Goal: Information Seeking & Learning: Learn about a topic

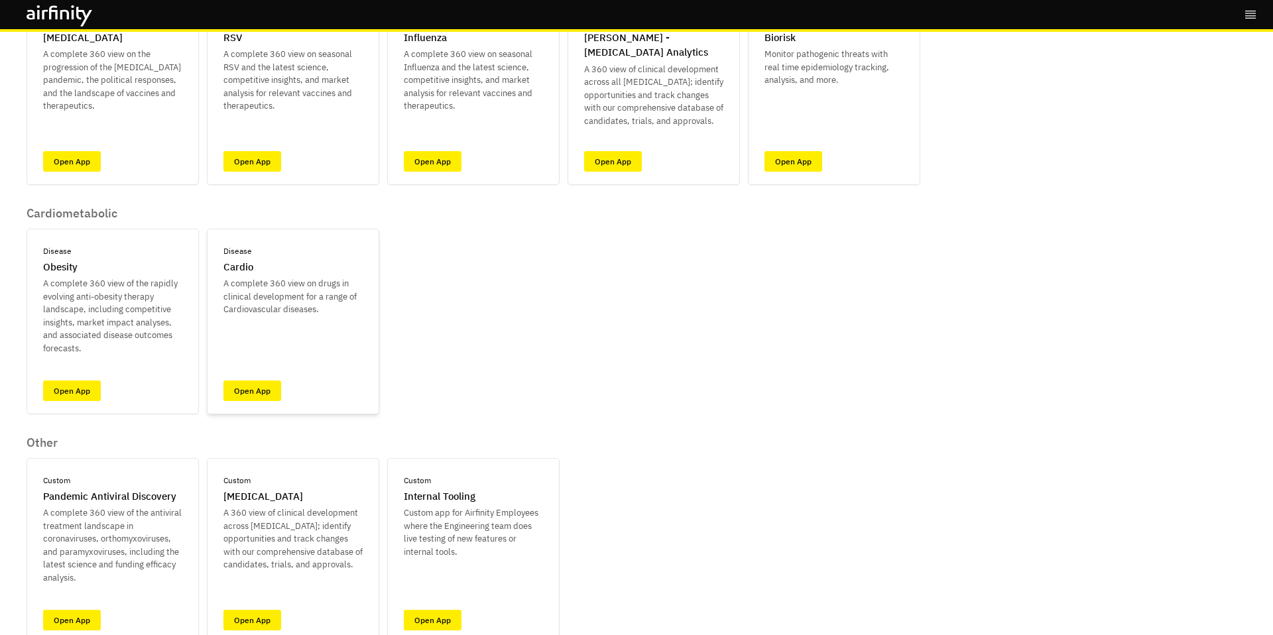
scroll to position [211, 0]
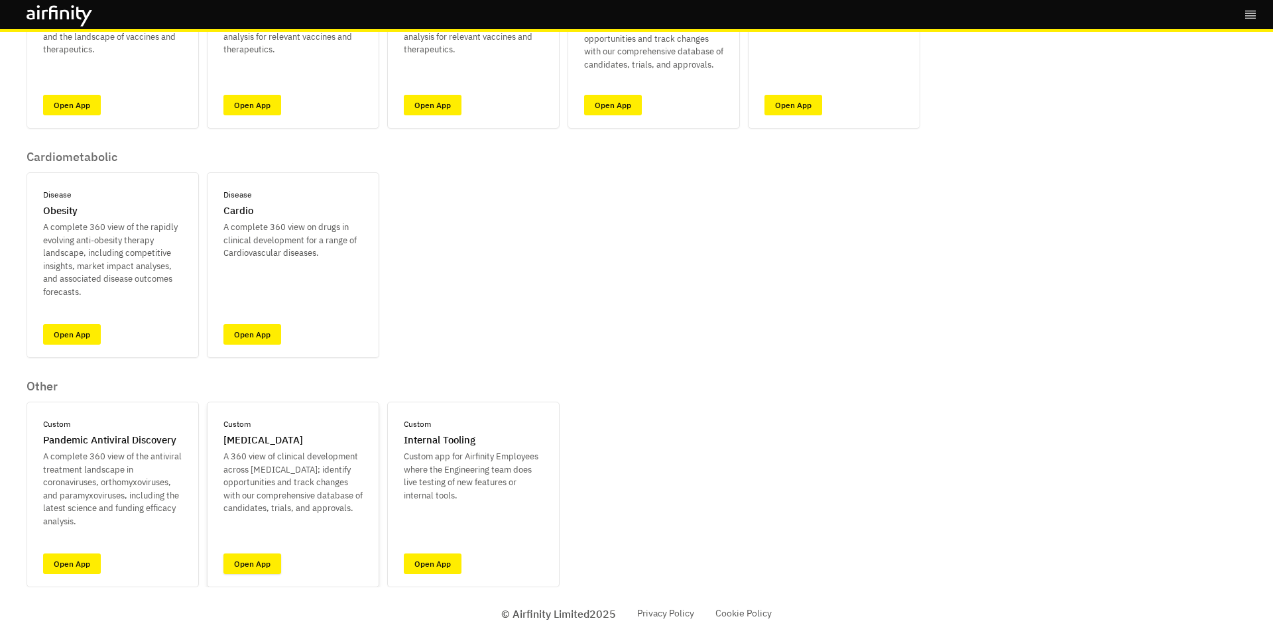
click at [258, 515] on link "Open App" at bounding box center [252, 564] width 58 height 21
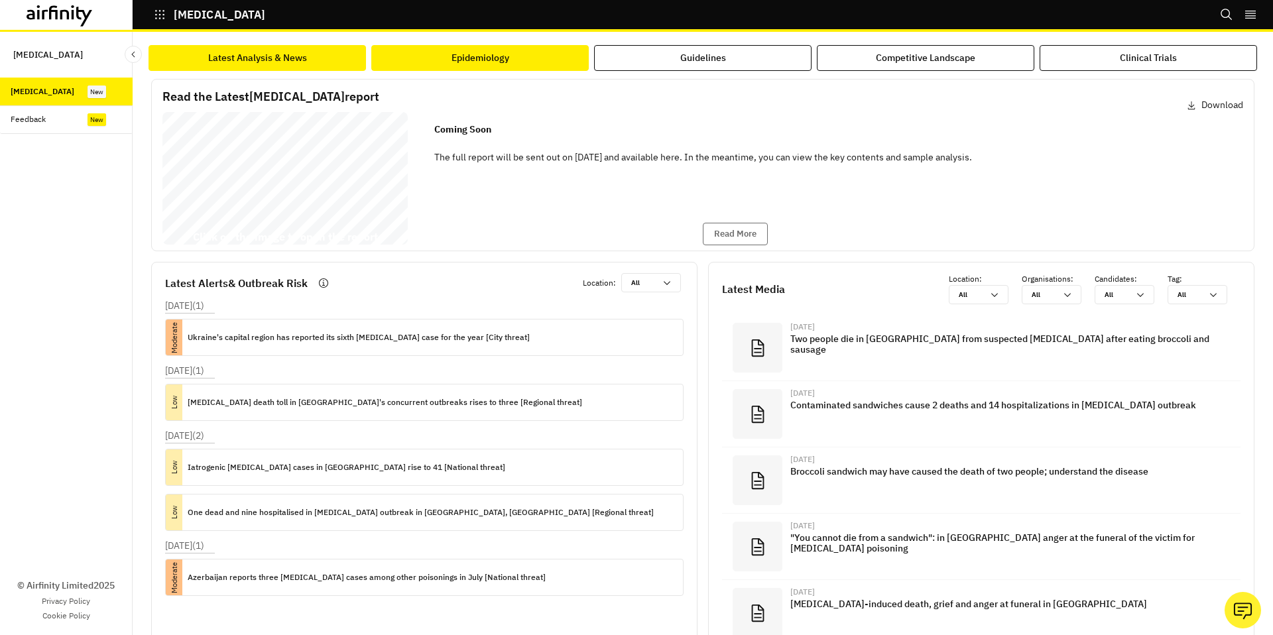
click at [518, 57] on button "Epidemiology" at bounding box center [479, 58] width 217 height 26
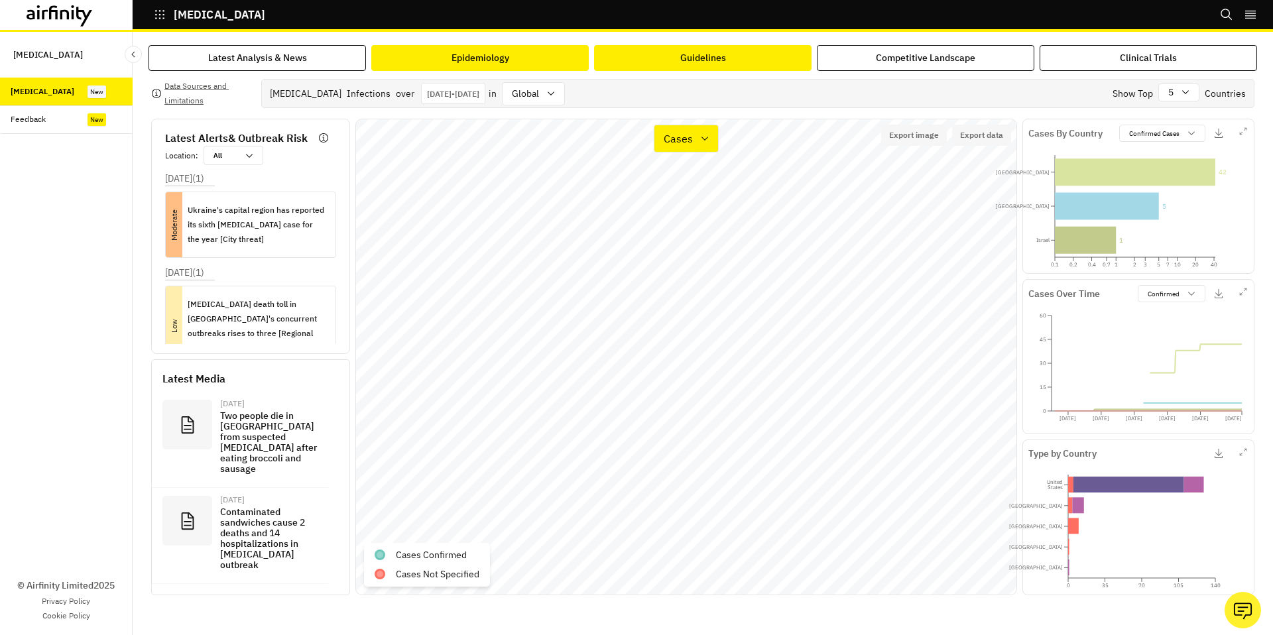
click at [674, 69] on button "Guidelines" at bounding box center [702, 58] width 217 height 26
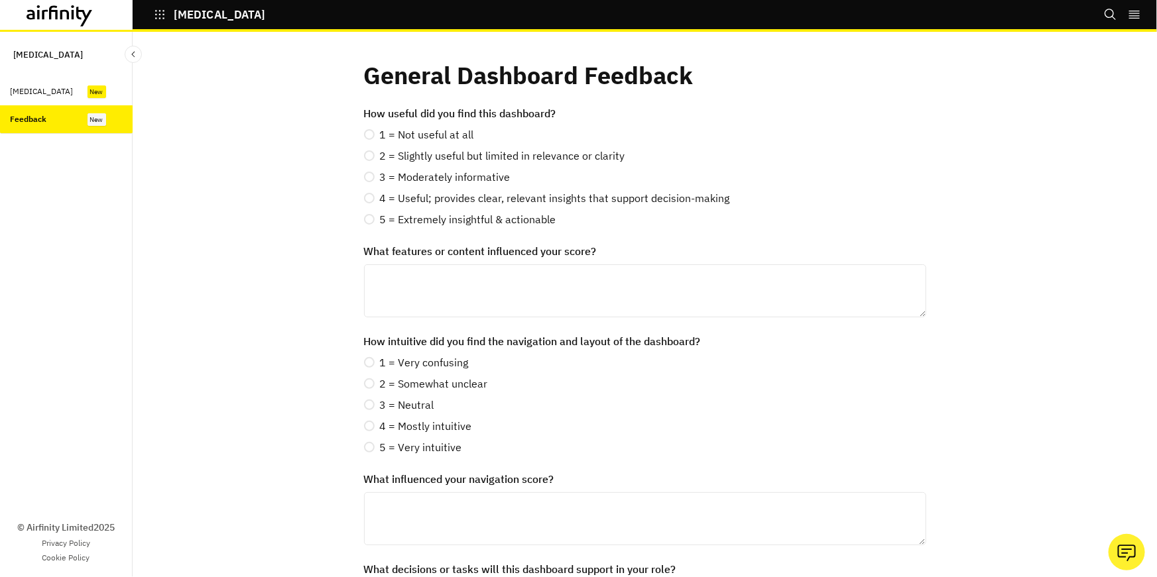
click at [50, 96] on div "[MEDICAL_DATA]" at bounding box center [72, 92] width 122 height 12
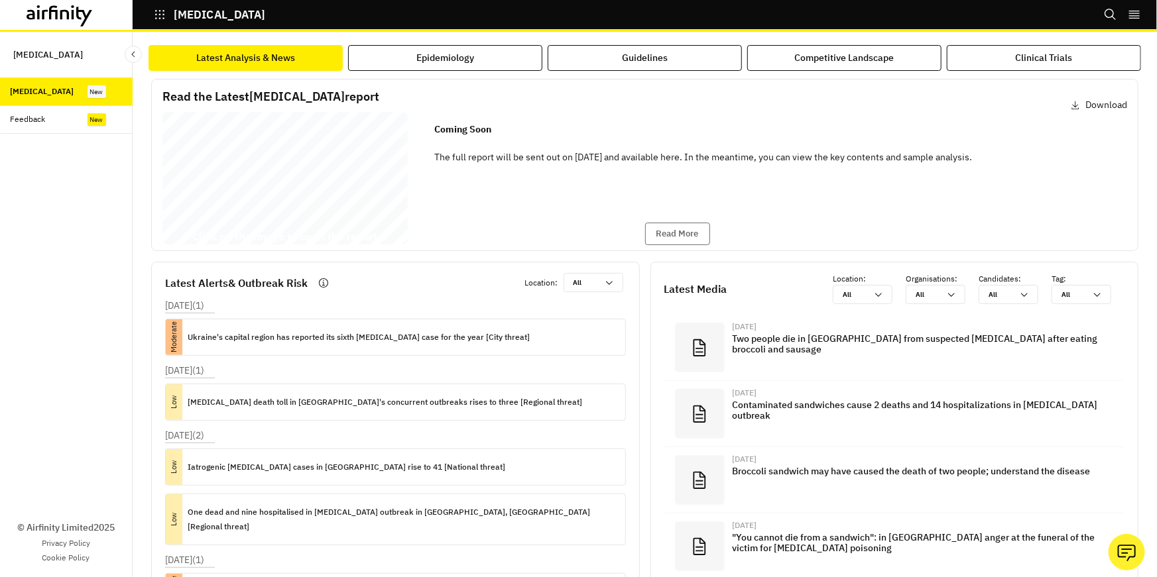
click at [297, 182] on div "Botulism Report 27 August 2025 © 2025 Airfinity – Private & Co nfidential Last …" at bounding box center [284, 181] width 245 height 138
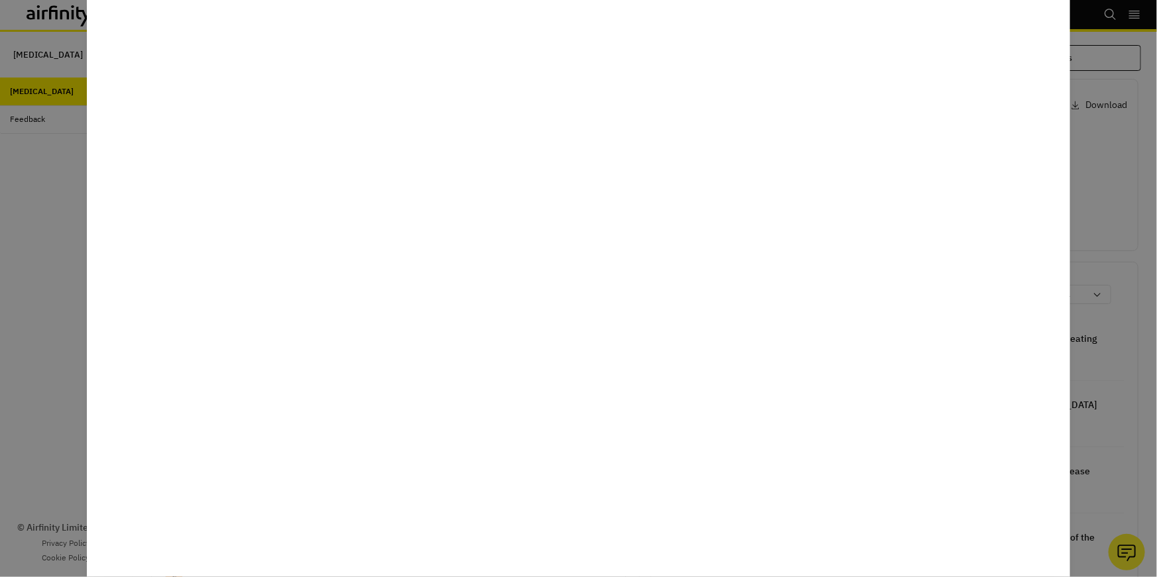
click at [71, 300] on div at bounding box center [578, 288] width 1157 height 577
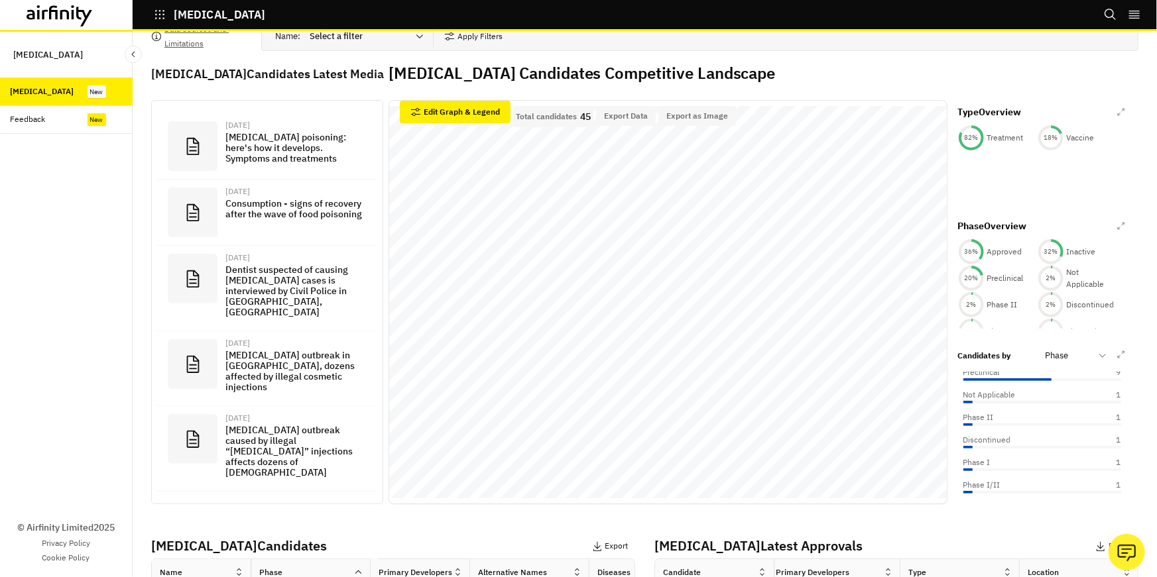
scroll to position [51, 0]
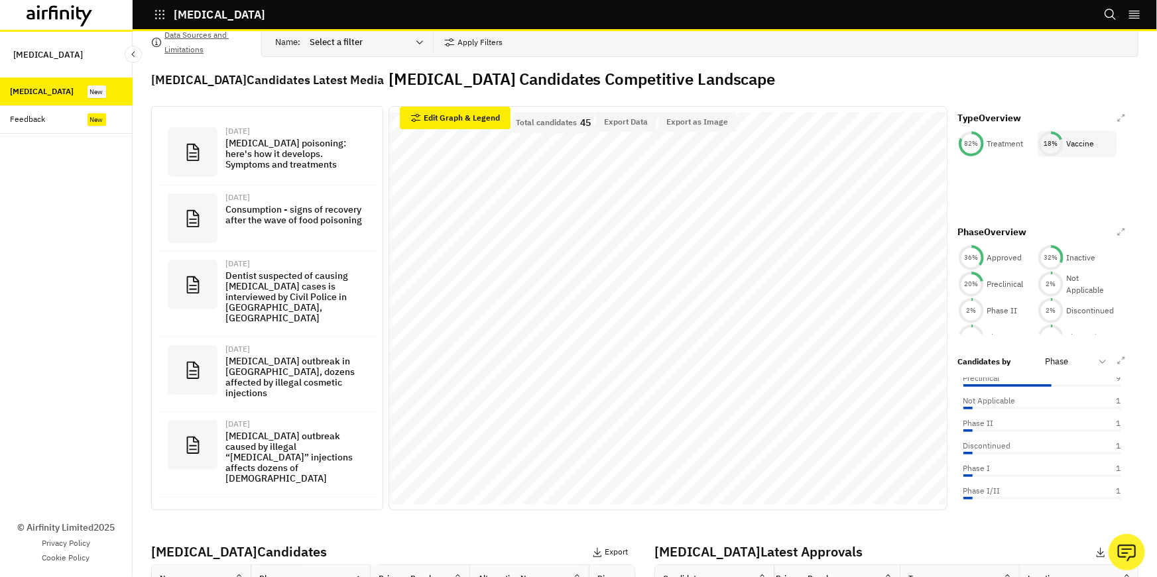
click at [1071, 145] on p "Vaccine" at bounding box center [1081, 144] width 28 height 12
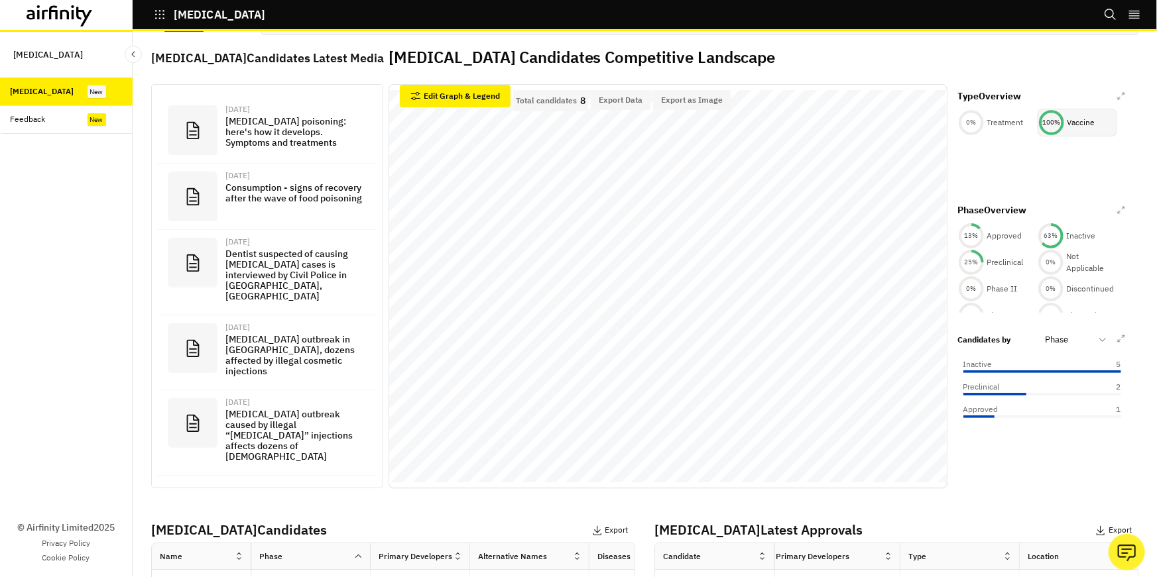
scroll to position [0, 0]
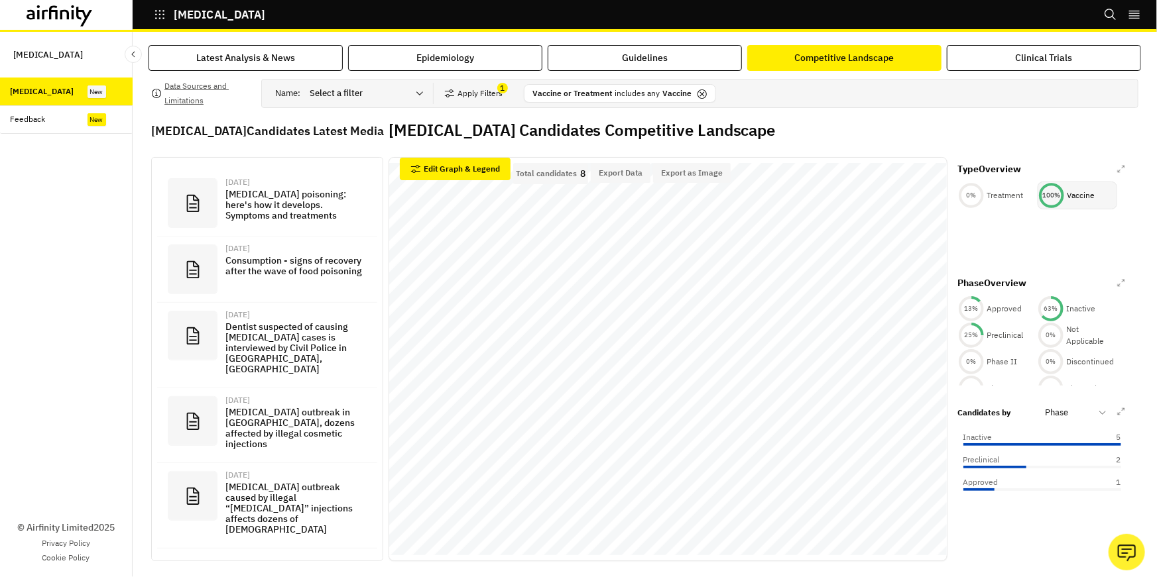
click at [1072, 198] on p "Vaccine" at bounding box center [1081, 196] width 28 height 12
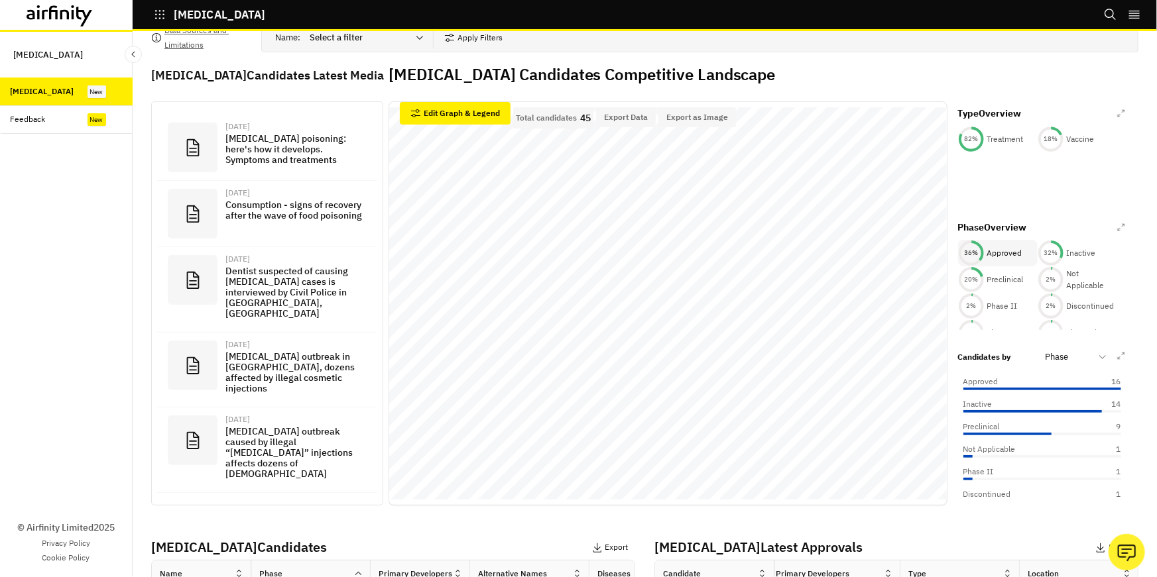
click at [989, 253] on p "Approved" at bounding box center [1004, 253] width 35 height 12
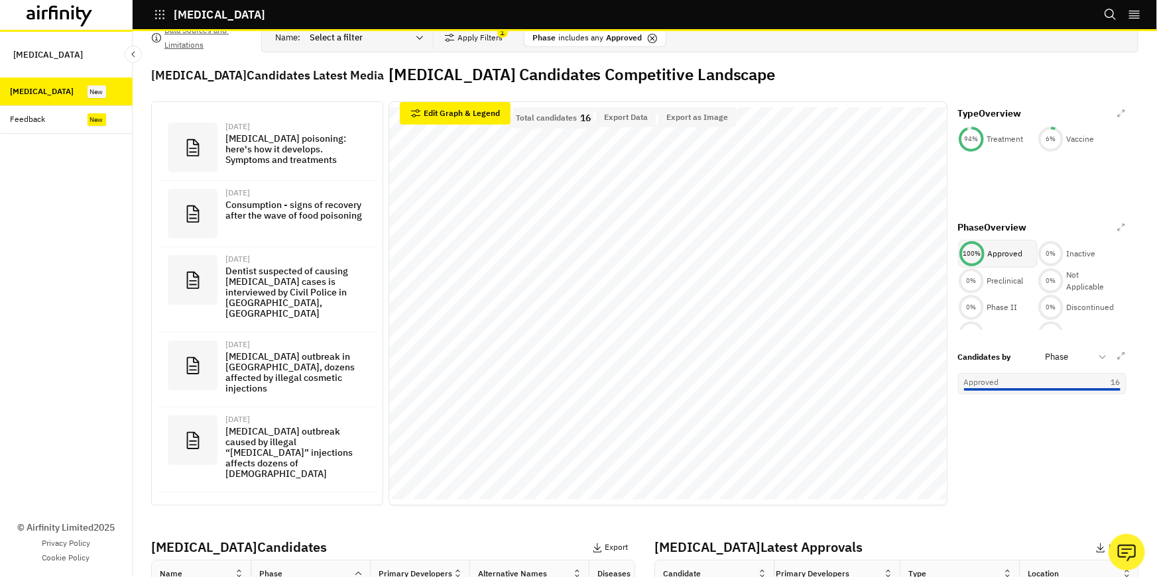
click at [993, 249] on p "Approved" at bounding box center [1005, 254] width 35 height 12
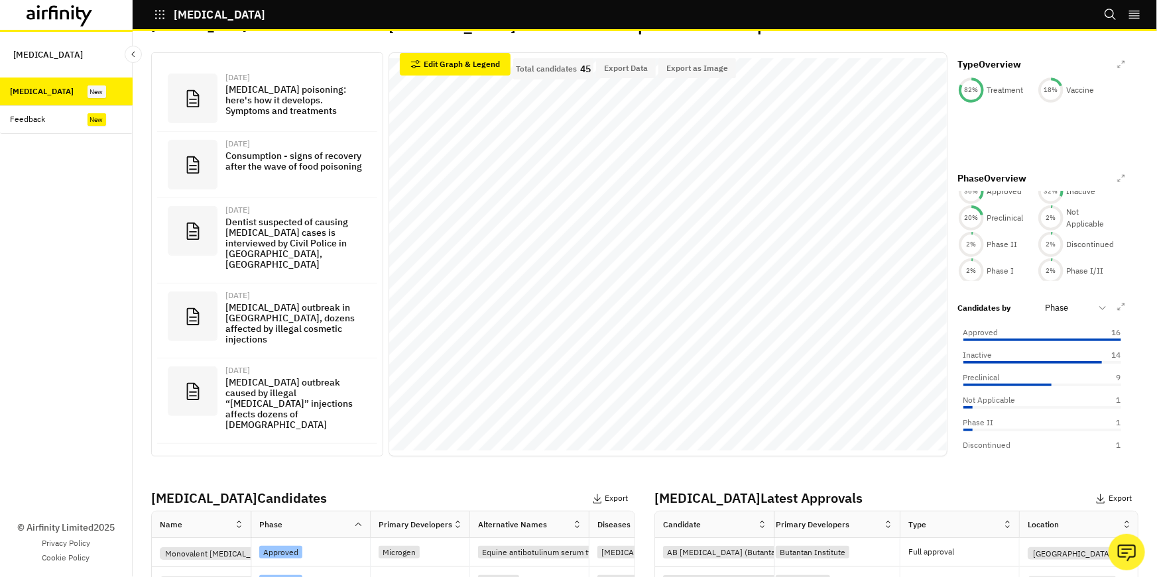
scroll to position [105, 0]
click at [1068, 312] on div at bounding box center [1068, 308] width 45 height 16
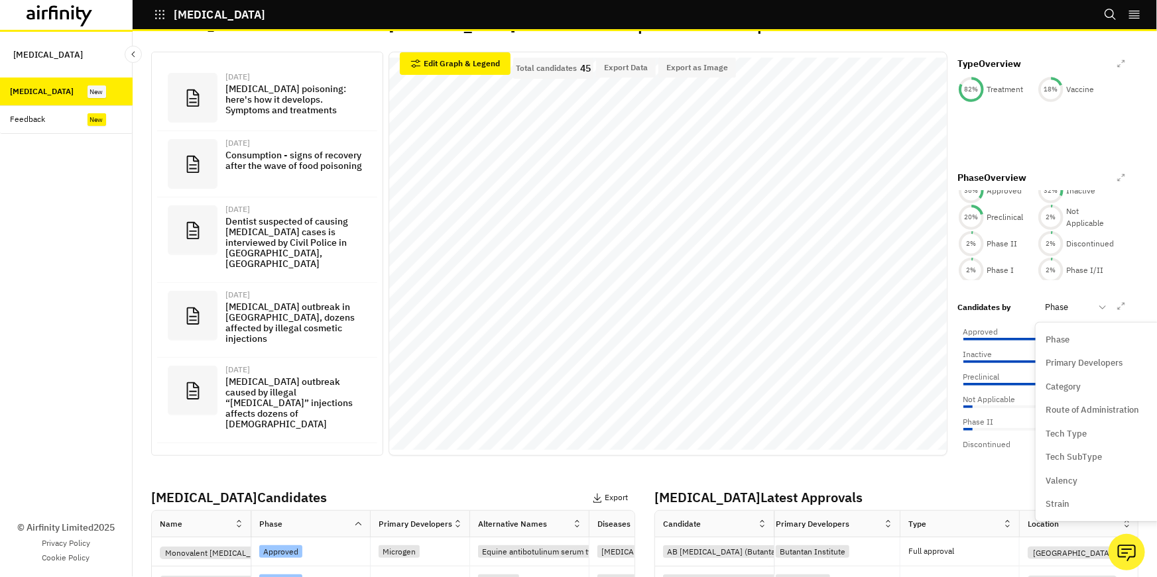
click at [1066, 436] on p "Tech Type" at bounding box center [1066, 434] width 41 height 13
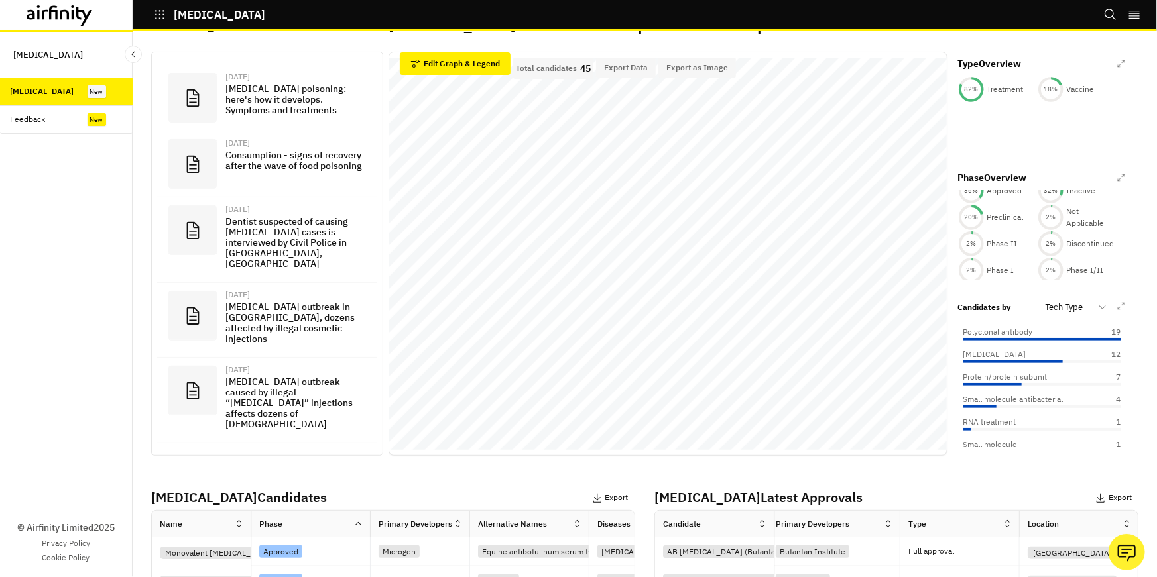
click at [1084, 310] on div at bounding box center [1068, 308] width 45 height 16
click at [1134, 298] on div "Botulism Candidates Latest Media Aug 8, 2025 Botulinum poisoning: here's how it…" at bounding box center [644, 245] width 987 height 464
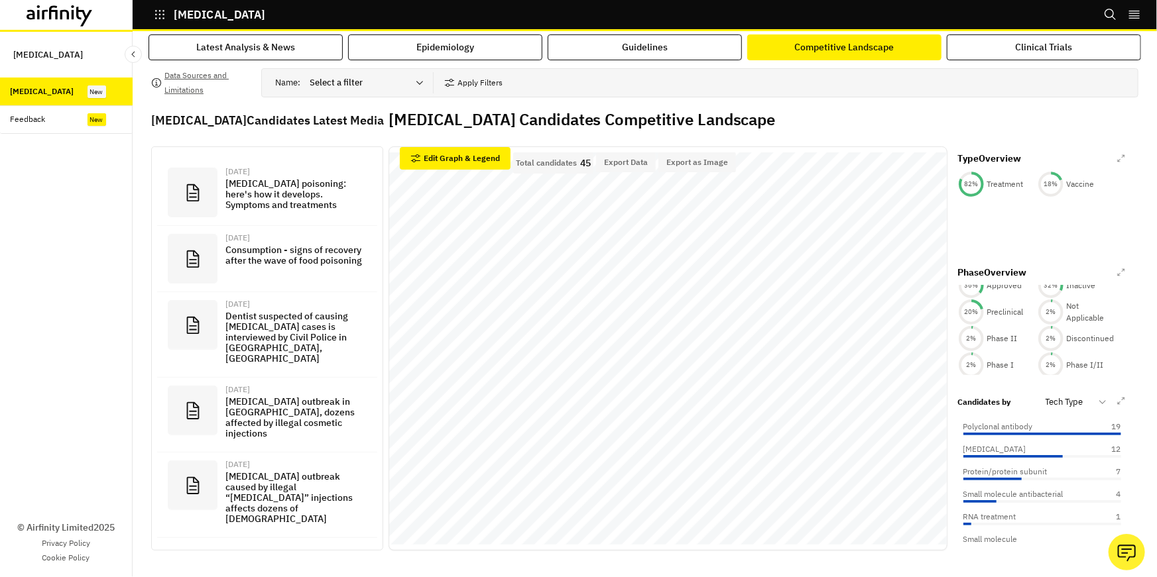
scroll to position [0, 0]
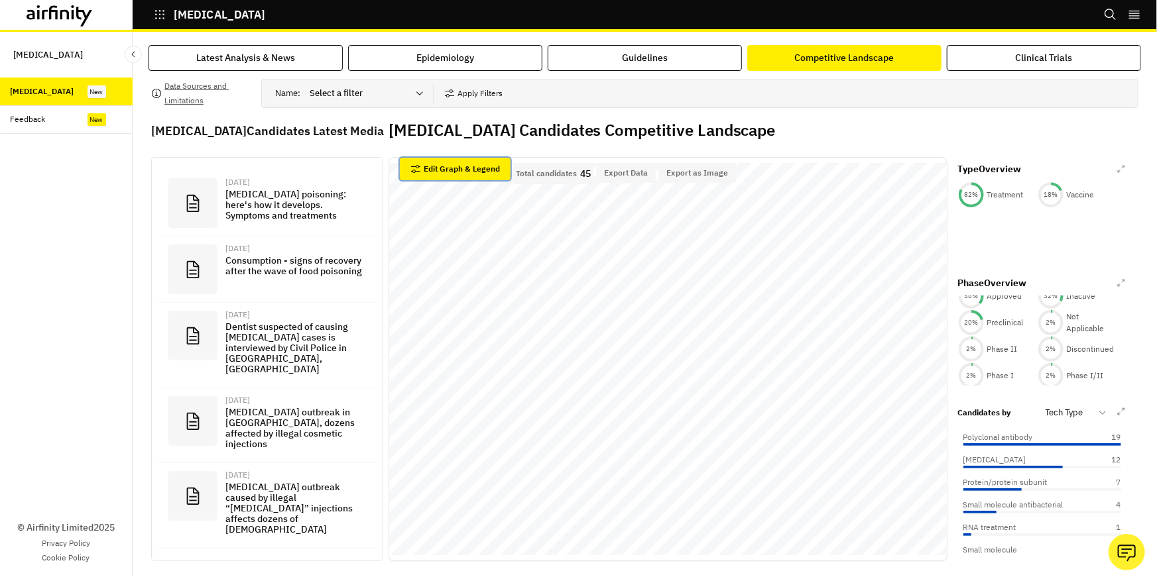
click at [469, 175] on button "Edit Graph & Legend" at bounding box center [455, 169] width 111 height 23
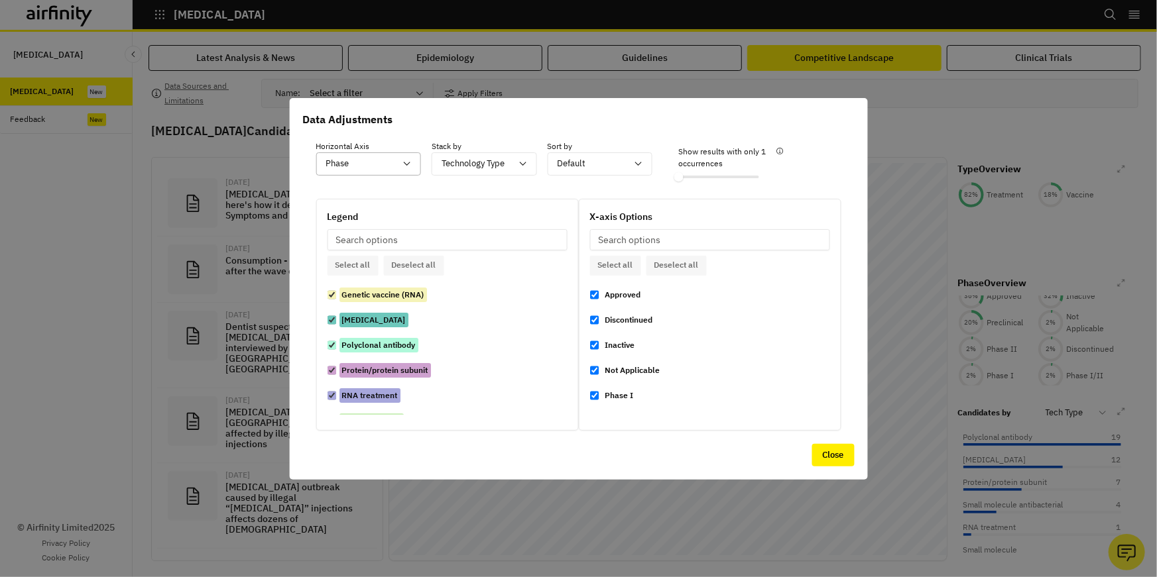
click at [402, 168] on icon at bounding box center [407, 163] width 11 height 11
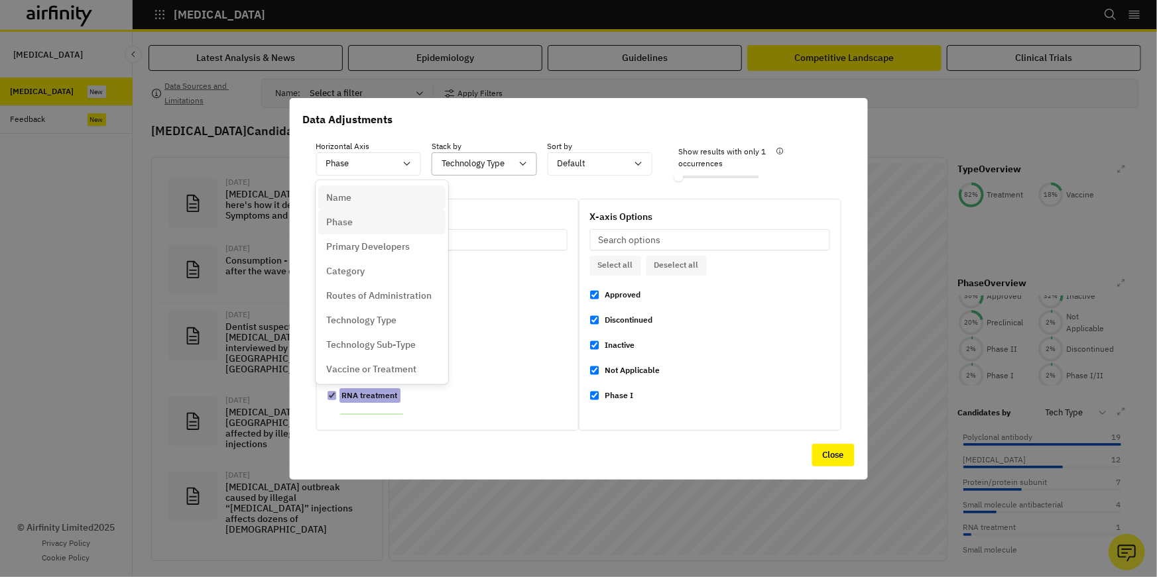
click at [479, 164] on div at bounding box center [477, 164] width 70 height 17
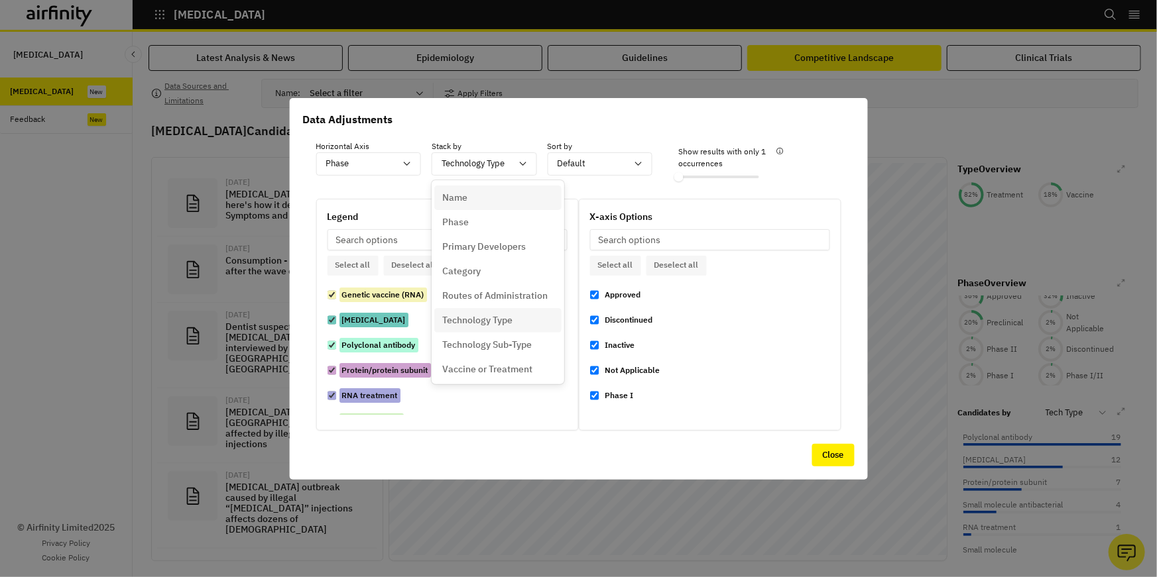
click at [410, 193] on div "Legend Select all Deselect all Genetic vaccine (RNA) Monoclonal antibody Polycl…" at bounding box center [578, 315] width 552 height 259
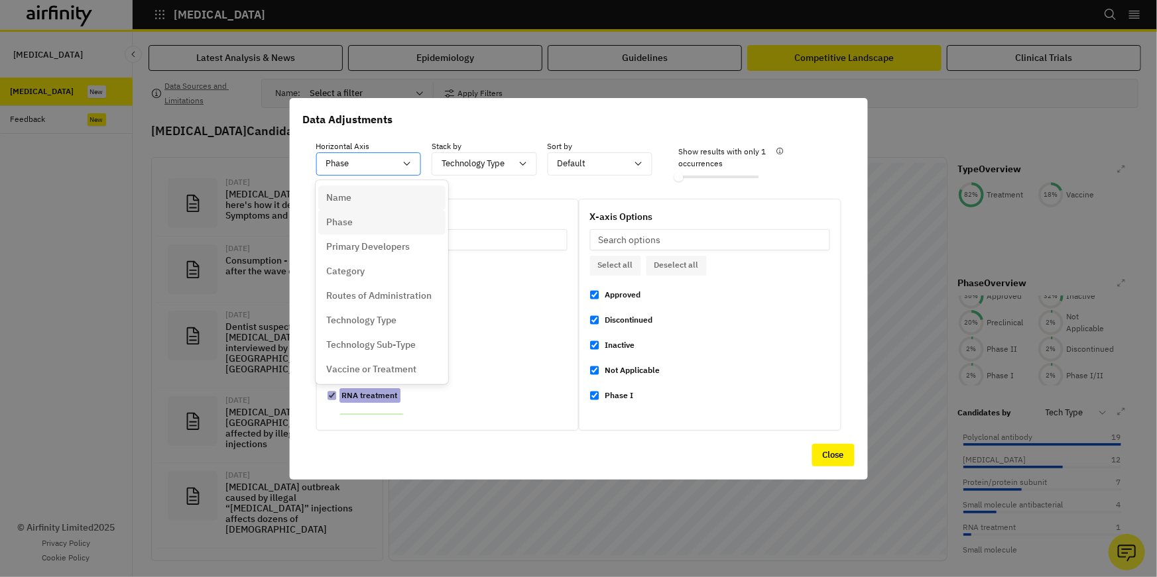
click at [398, 169] on div "Phase" at bounding box center [359, 164] width 86 height 22
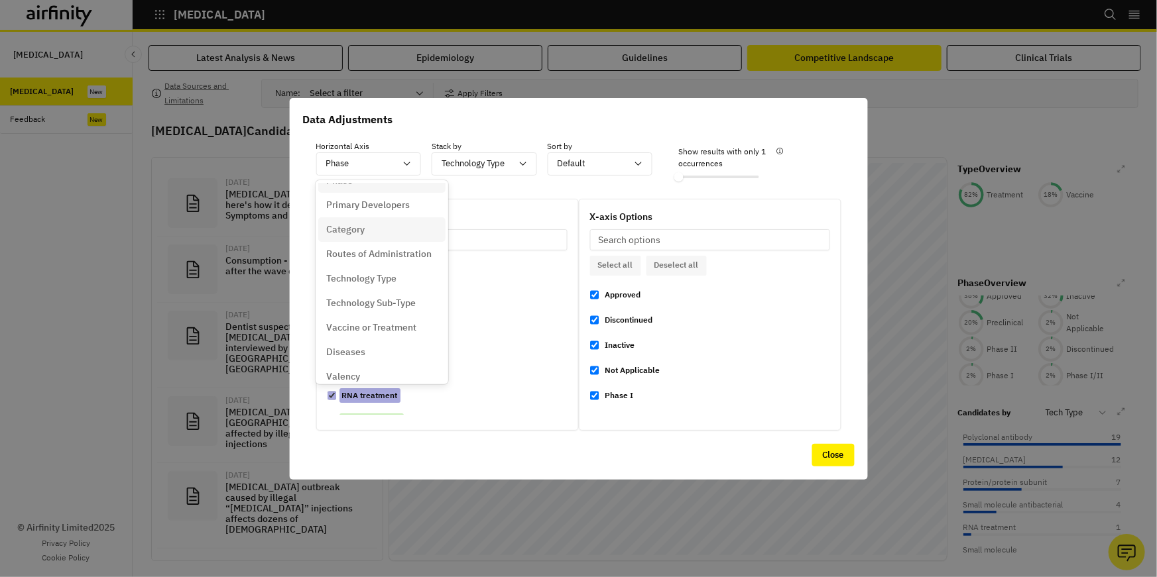
scroll to position [42, 0]
click at [373, 233] on div "Category" at bounding box center [381, 229] width 111 height 14
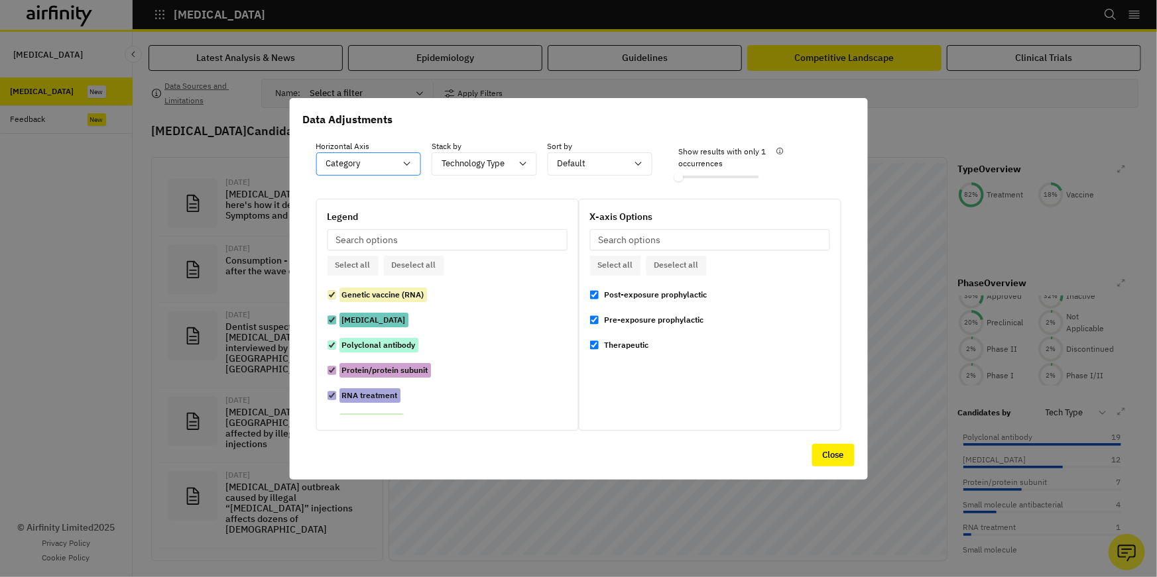
click at [380, 162] on div at bounding box center [361, 164] width 70 height 17
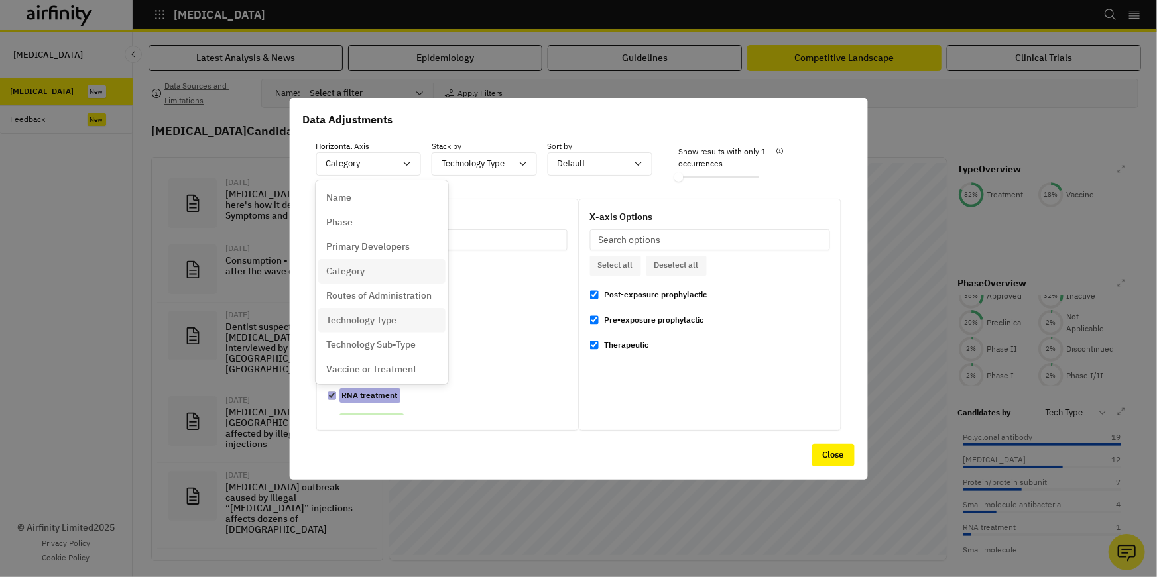
scroll to position [25, 0]
click at [390, 339] on p "Vaccine or Treatment" at bounding box center [371, 345] width 90 height 14
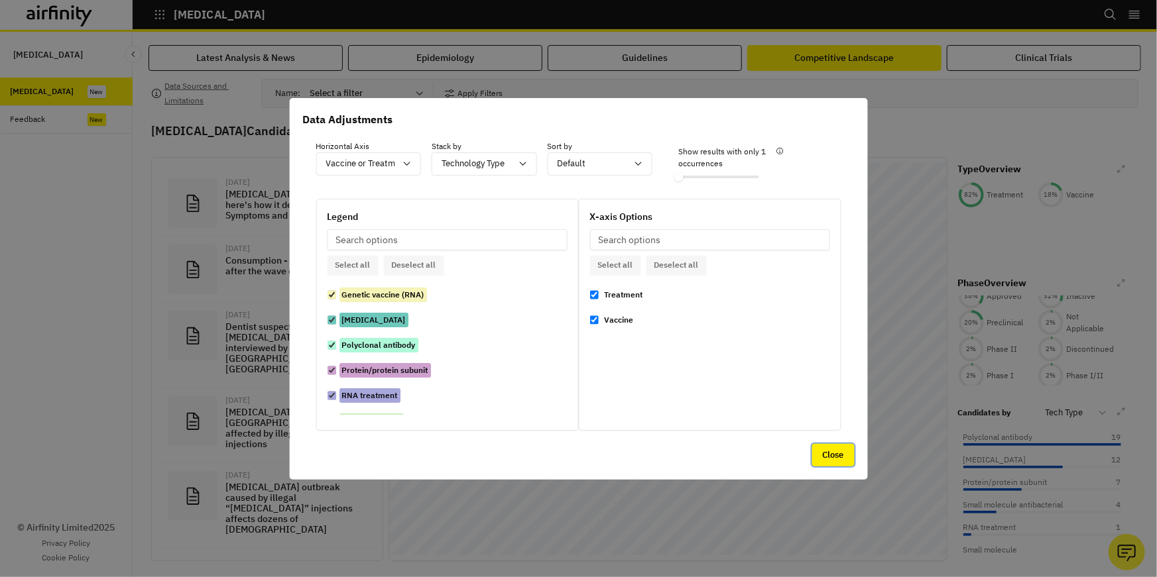
click at [838, 447] on button "Close" at bounding box center [833, 455] width 42 height 23
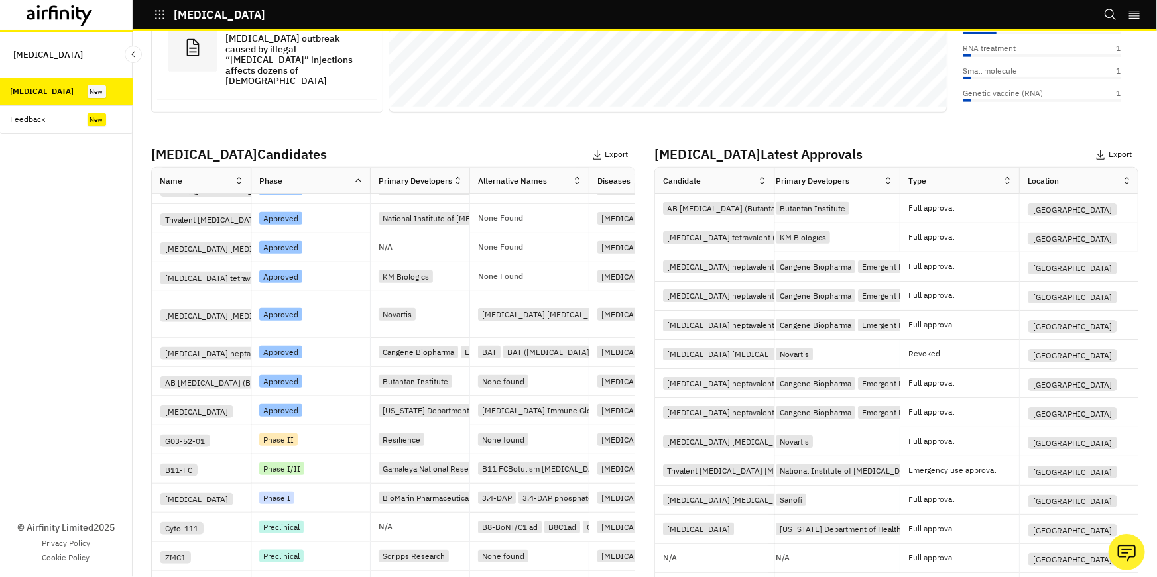
scroll to position [260, 0]
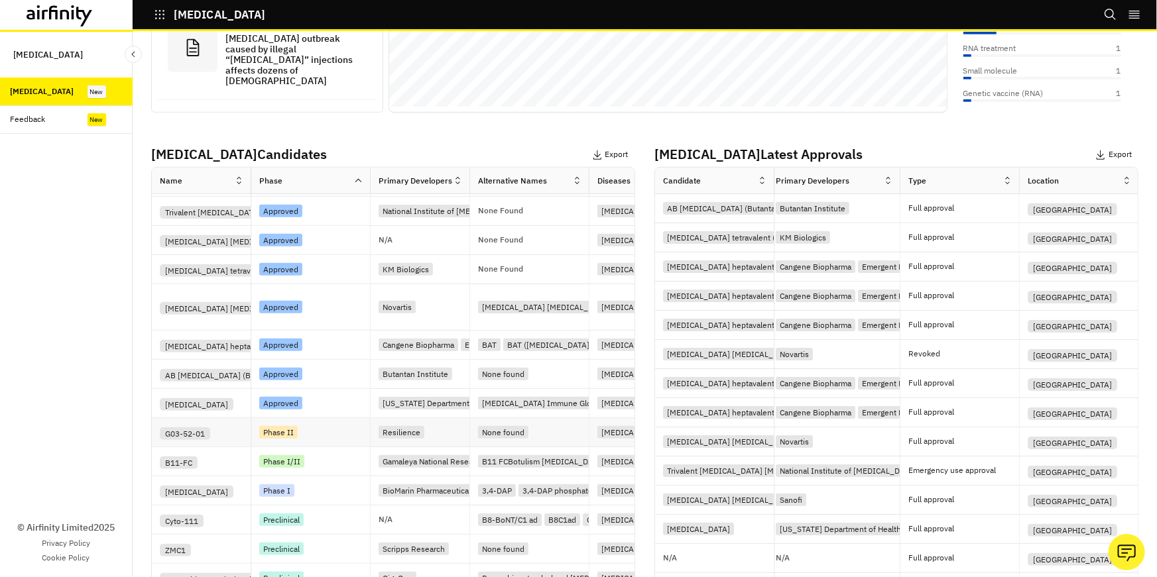
click at [329, 434] on div "Phase II" at bounding box center [314, 433] width 111 height 18
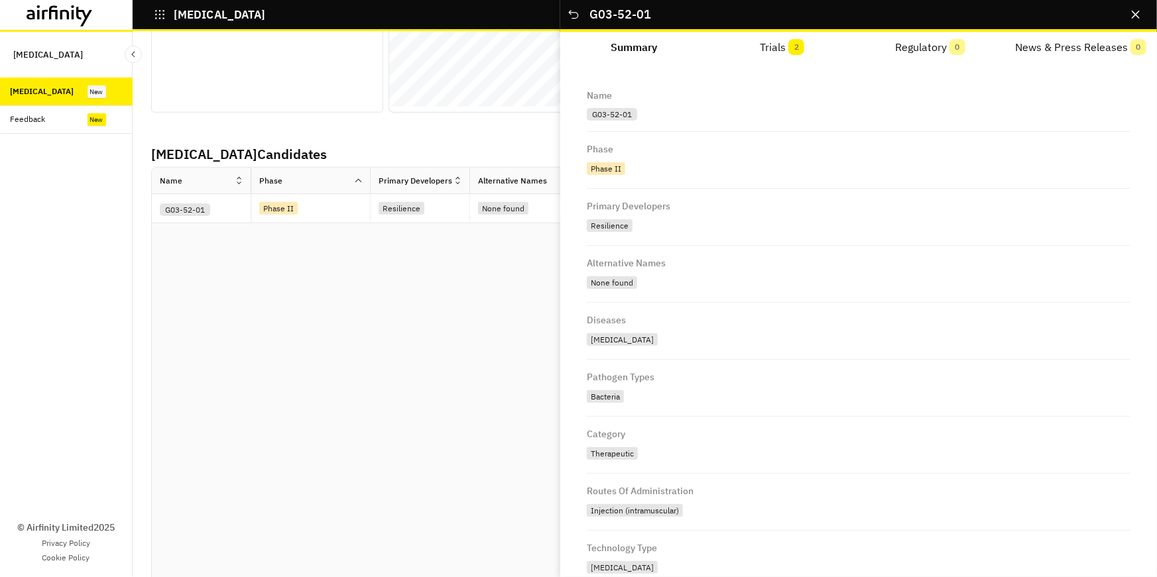
scroll to position [0, 0]
click at [1075, 76] on div "Name G03-52-01 Phase Phase II Primary Developers Resilience Alternative Names N…" at bounding box center [858, 319] width 597 height 515
click at [755, 51] on button "Trials 2" at bounding box center [782, 48] width 148 height 32
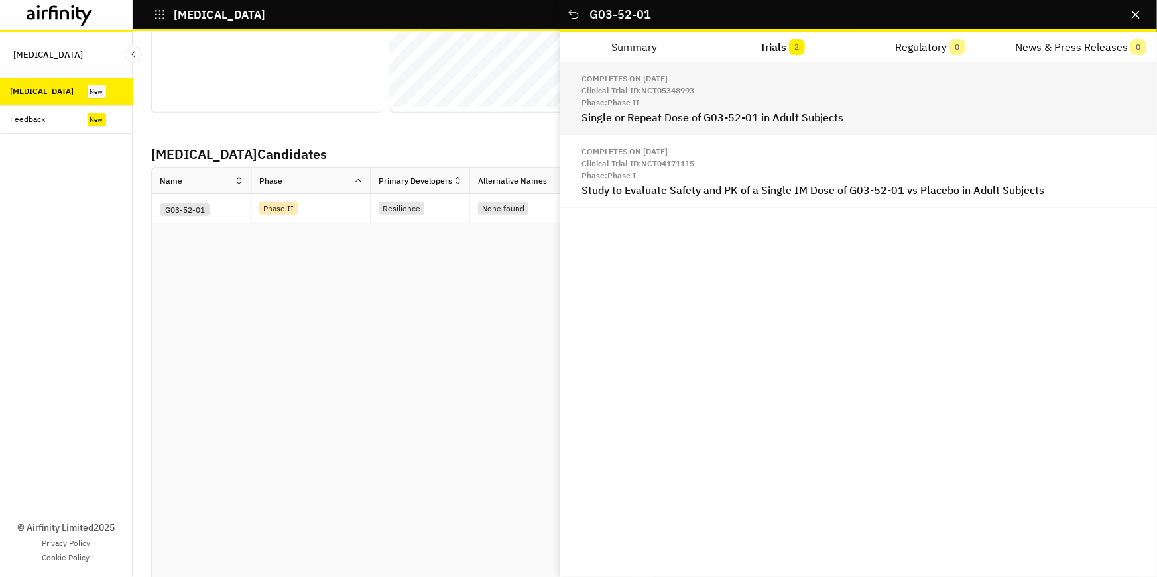
click at [747, 107] on p "Phase: Phase II" at bounding box center [858, 103] width 554 height 12
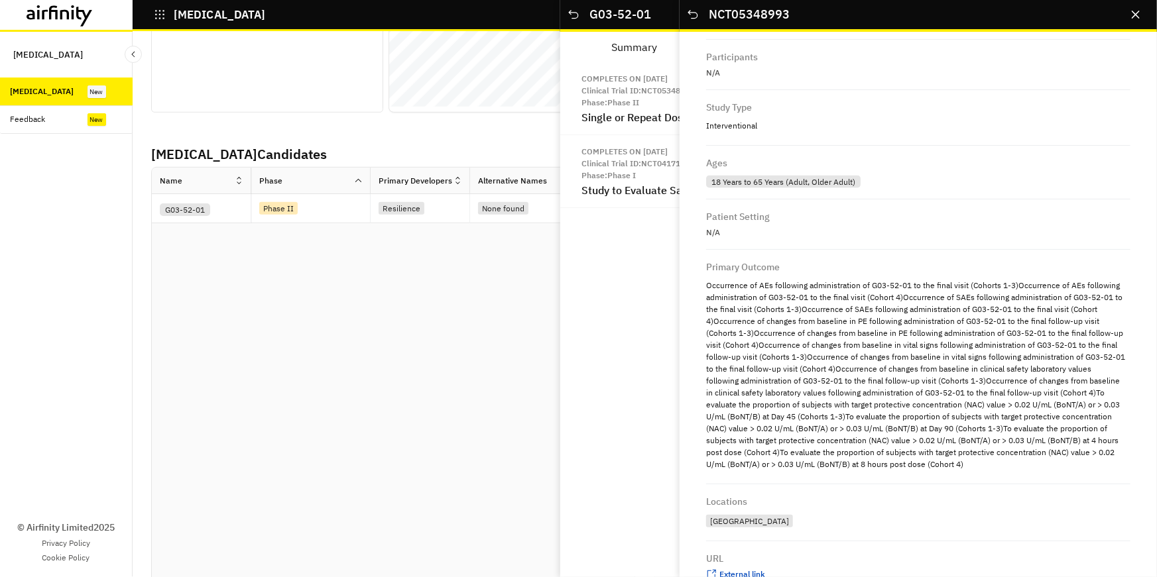
scroll to position [975, 0]
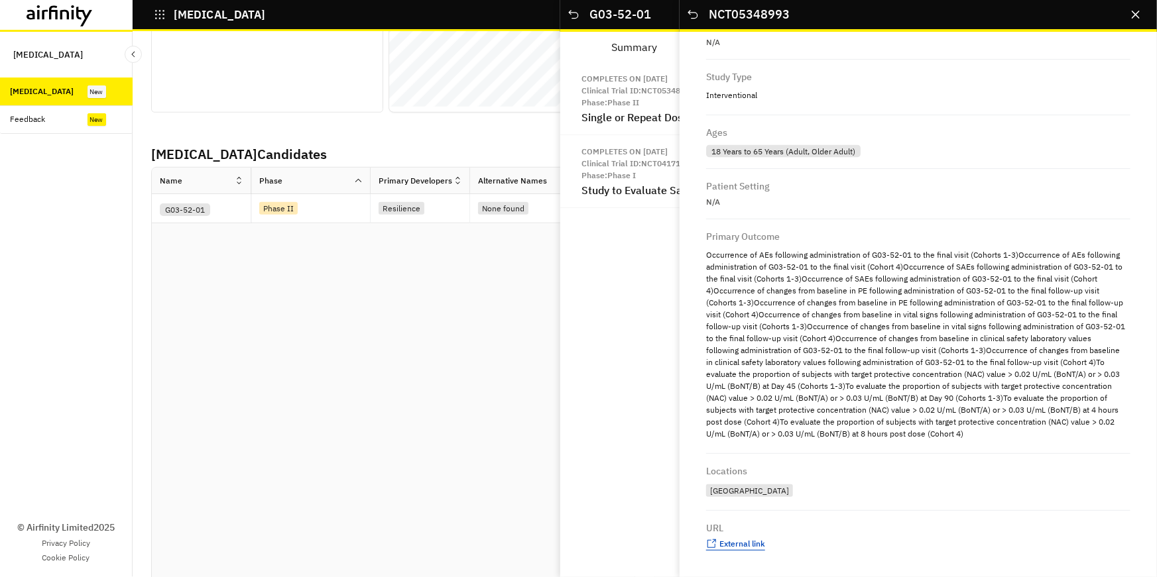
click at [739, 544] on span "External link" at bounding box center [742, 544] width 46 height 10
click at [1138, 15] on icon "Close" at bounding box center [1136, 15] width 8 height 8
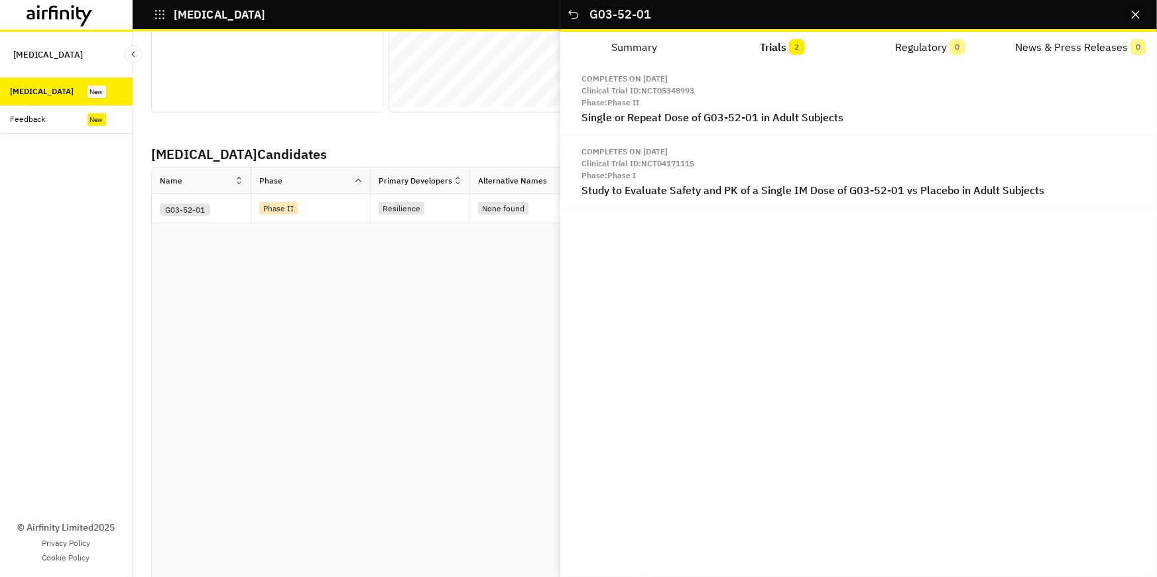
click at [1138, 17] on icon "Close" at bounding box center [1136, 15] width 8 height 8
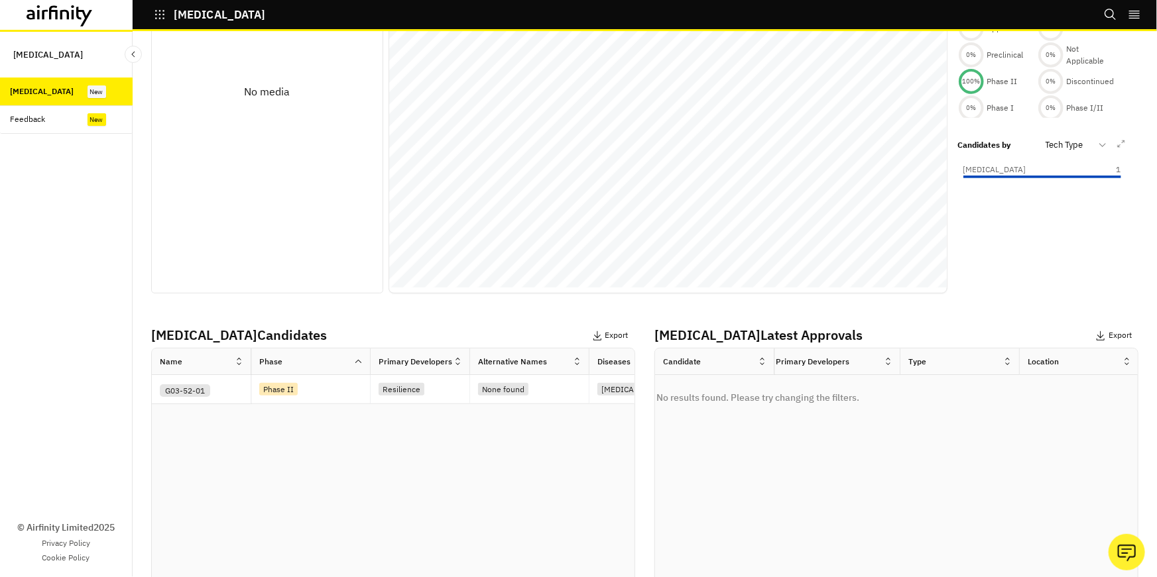
scroll to position [278, 0]
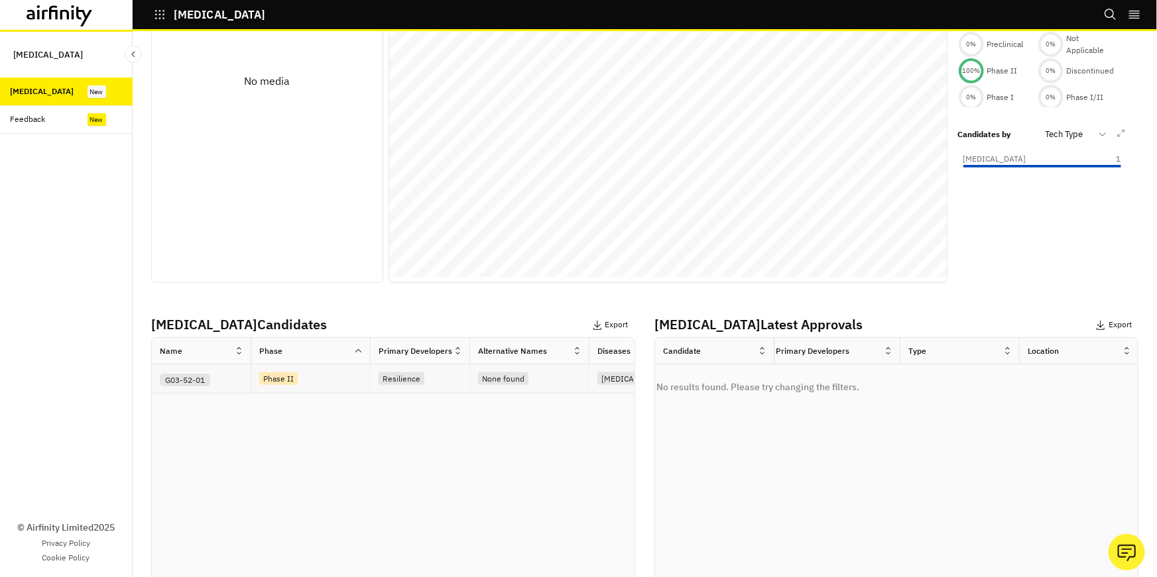
click at [576, 376] on div "None found" at bounding box center [533, 379] width 111 height 18
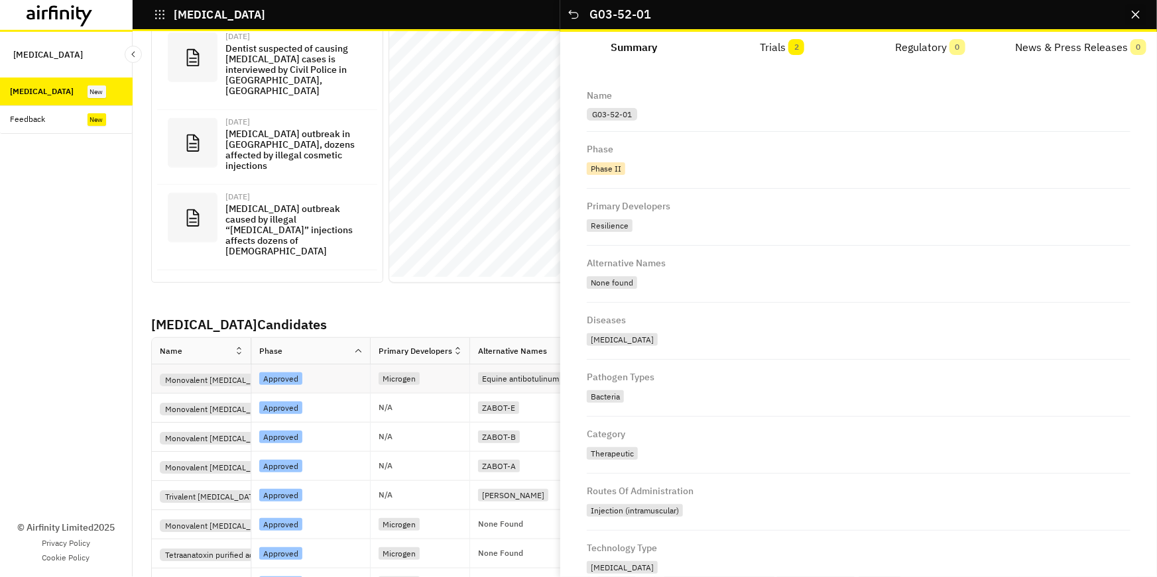
click at [1132, 17] on icon "Close" at bounding box center [1136, 15] width 8 height 8
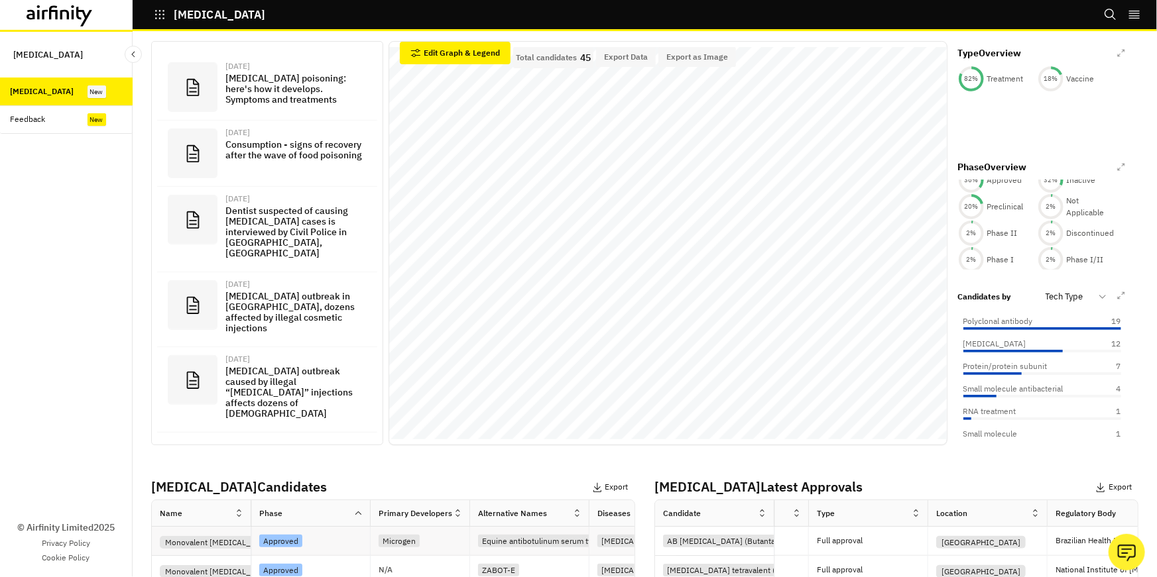
scroll to position [0, 0]
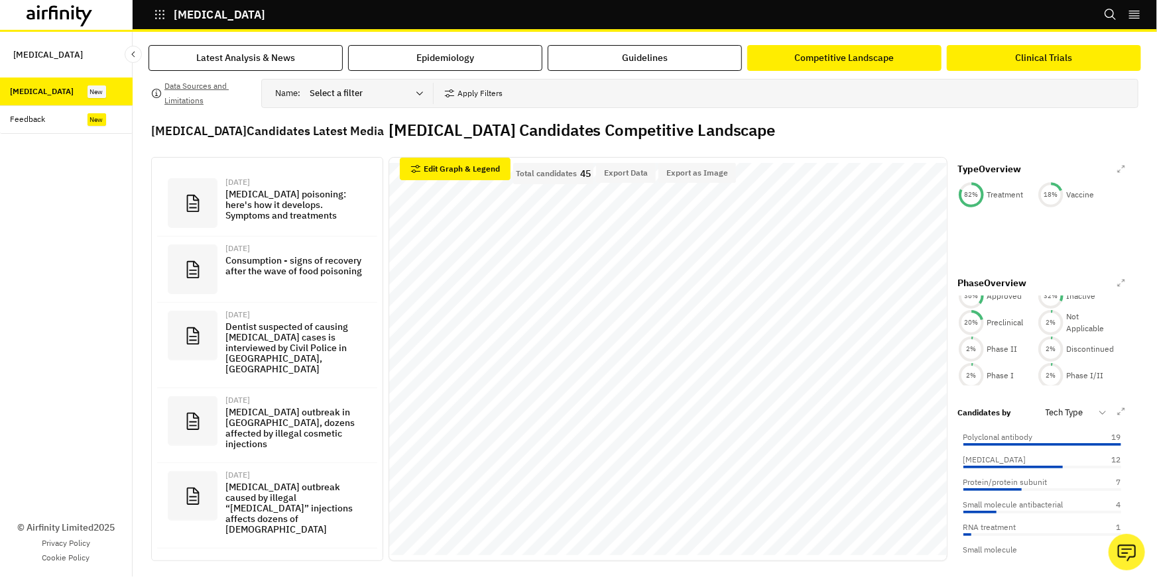
click at [1035, 56] on div "Clinical Trials" at bounding box center [1044, 58] width 57 height 14
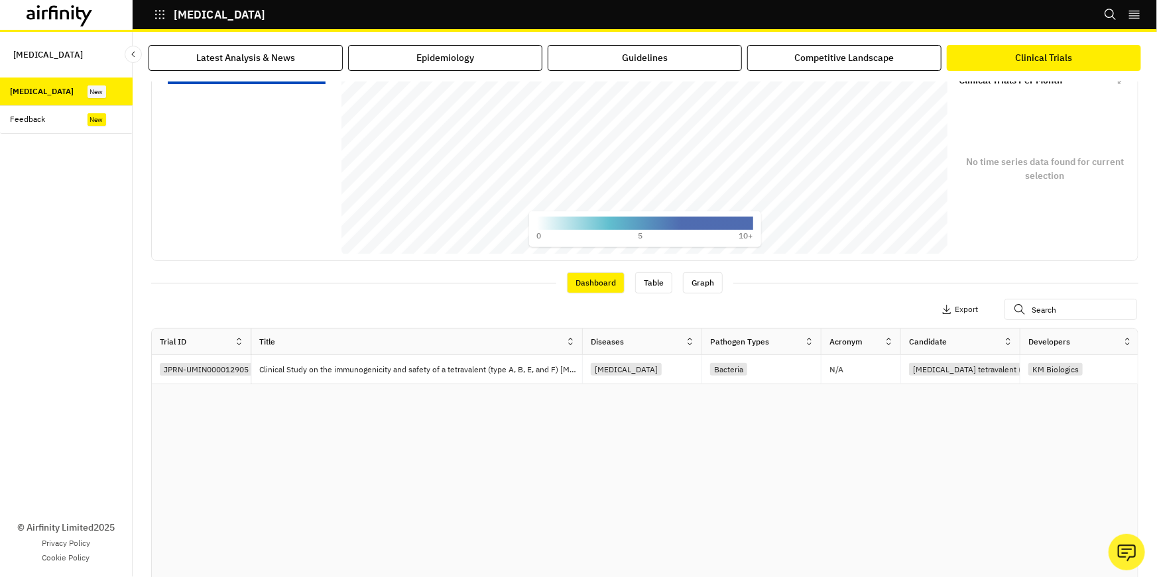
scroll to position [257, 0]
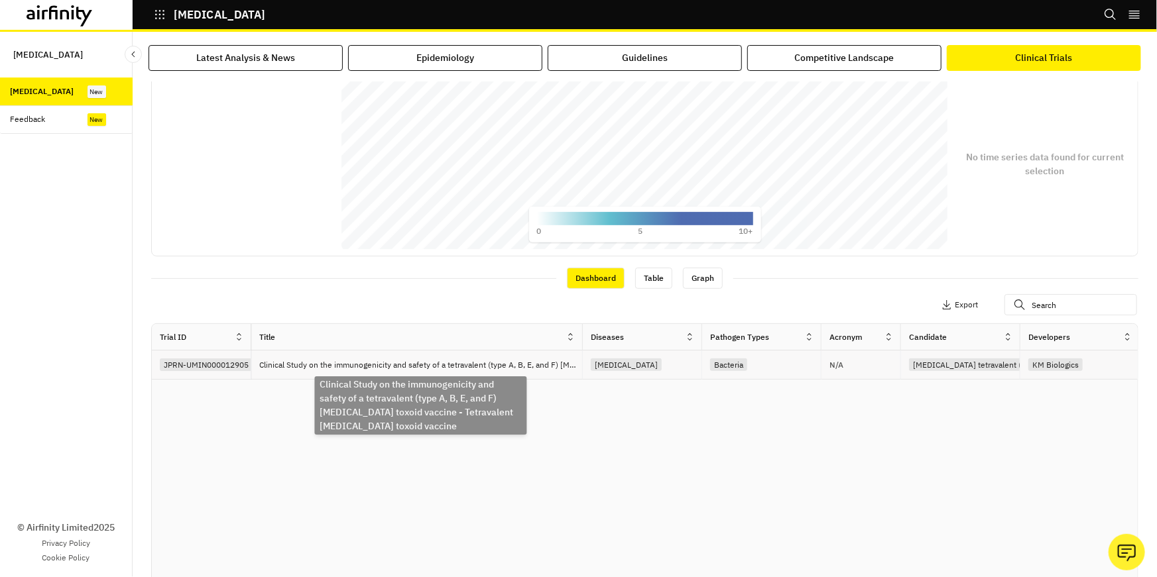
click at [532, 363] on p "Clinical Study on the immunogenicity and safety of a tetravalent (type A, B, E,…" at bounding box center [420, 365] width 323 height 13
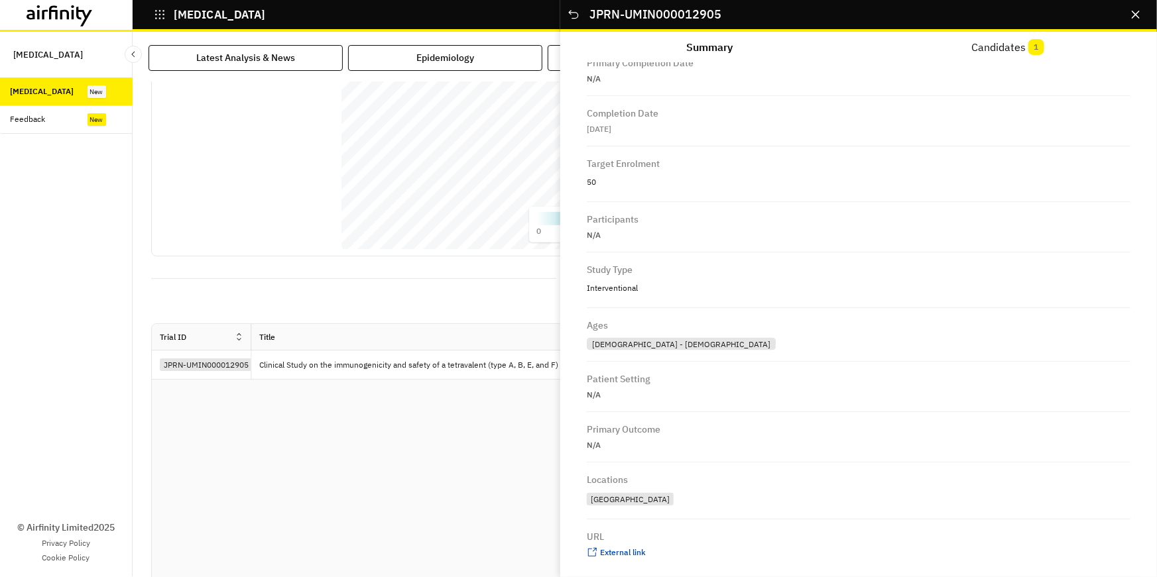
scroll to position [879, 0]
click at [1135, 20] on button "Close" at bounding box center [1135, 14] width 21 height 21
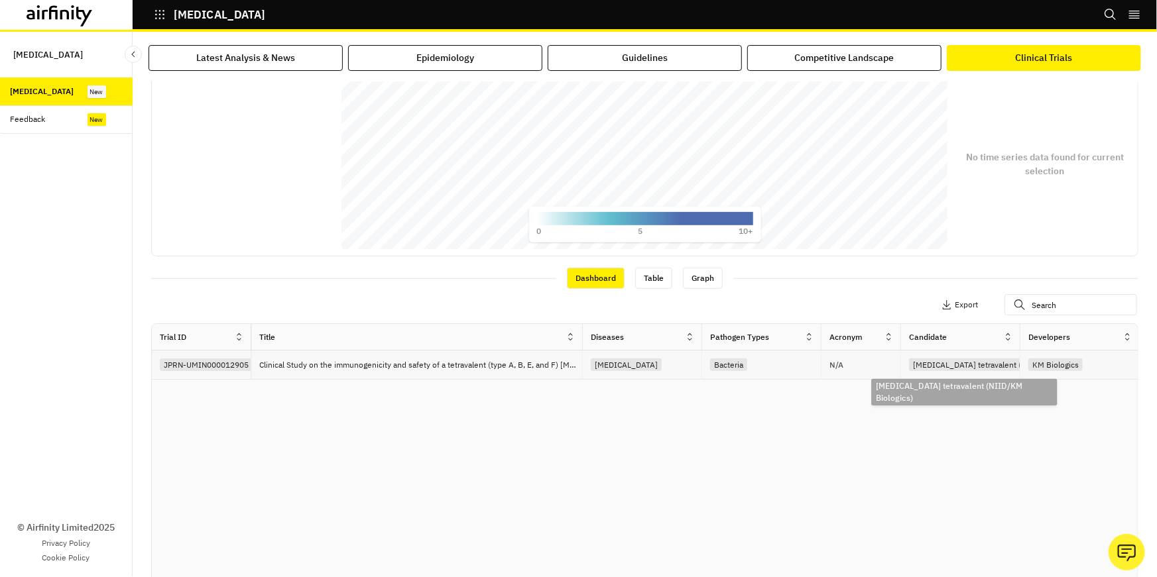
click at [879, 369] on div "N/A" at bounding box center [861, 365] width 80 height 29
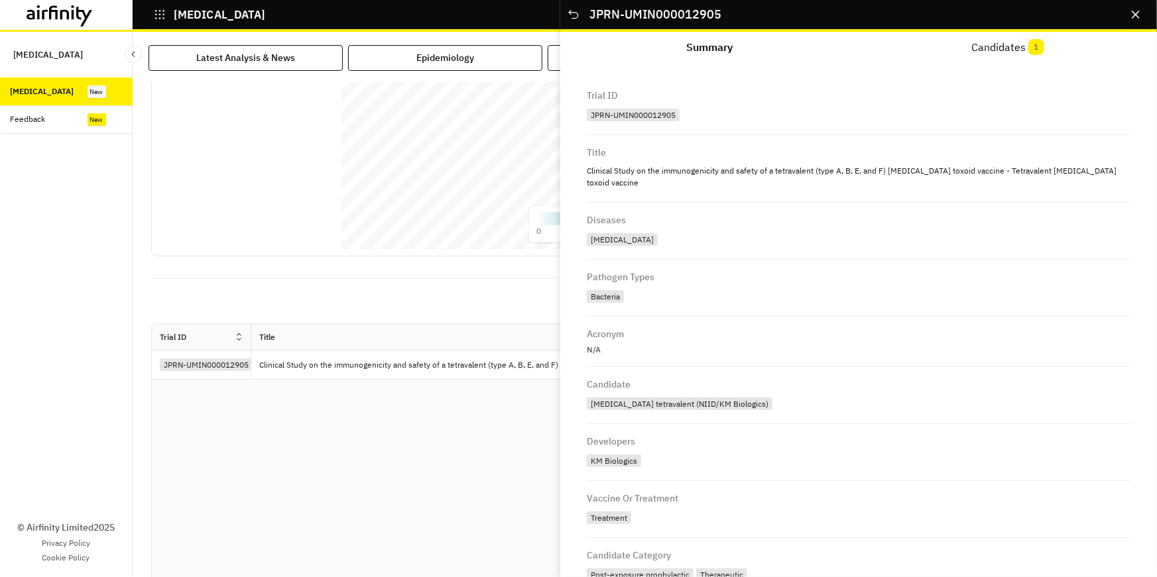
click at [1138, 15] on icon "Close" at bounding box center [1136, 15] width 8 height 8
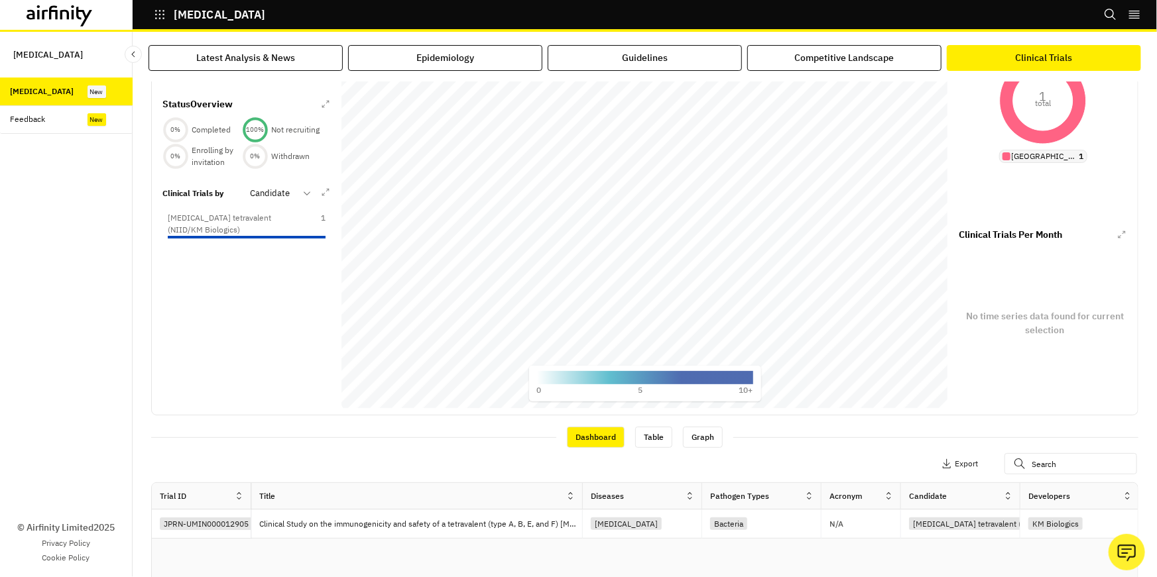
scroll to position [31, 0]
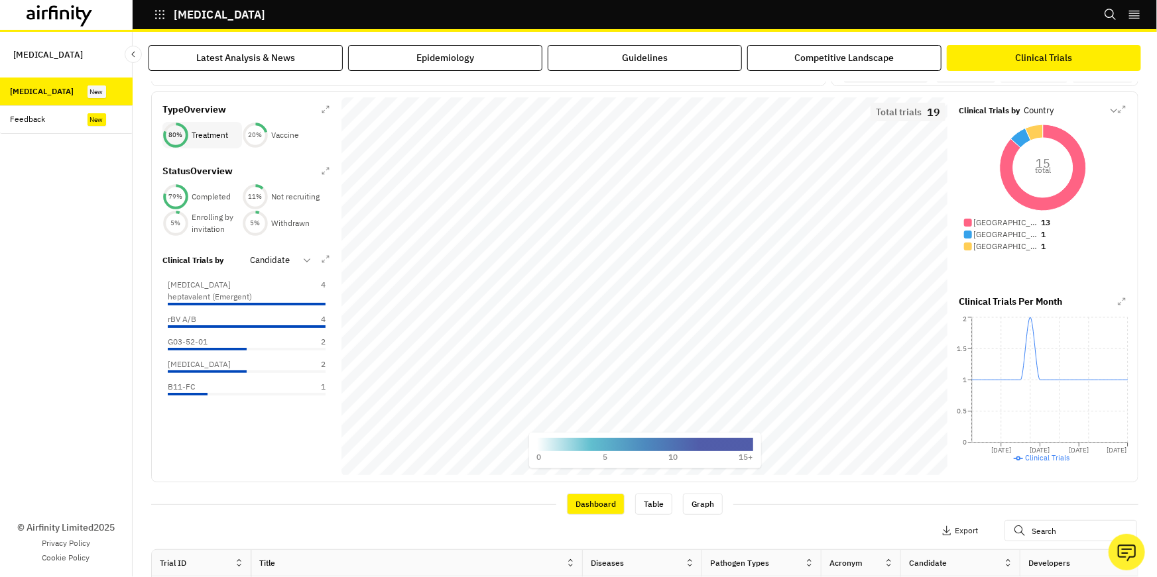
click at [212, 141] on div "80 % Treatment" at bounding box center [202, 135] width 80 height 27
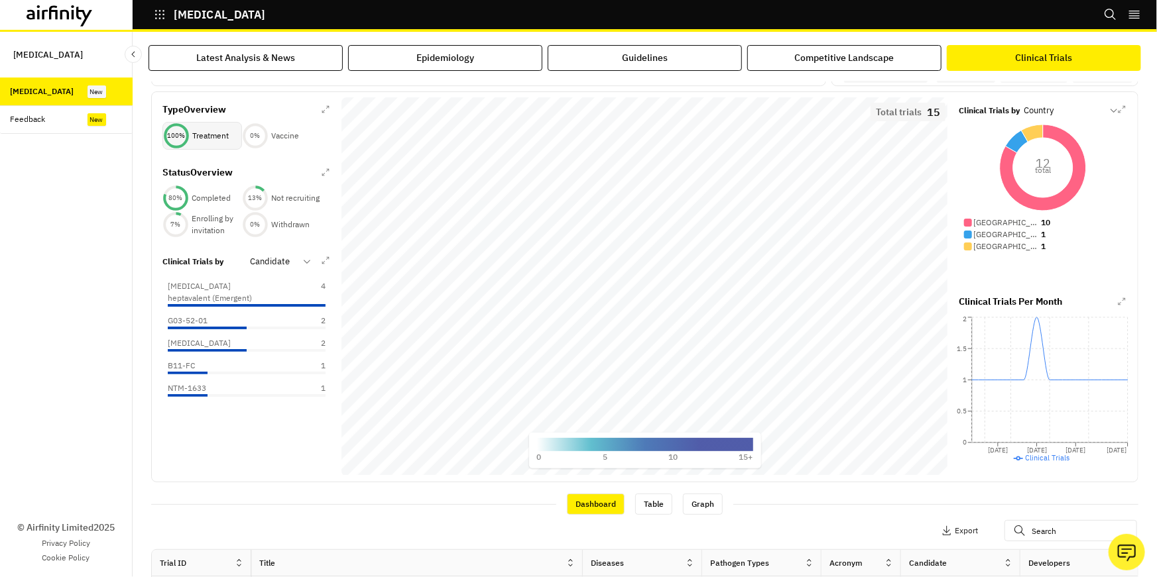
click at [227, 137] on p "Treatment" at bounding box center [210, 136] width 36 height 12
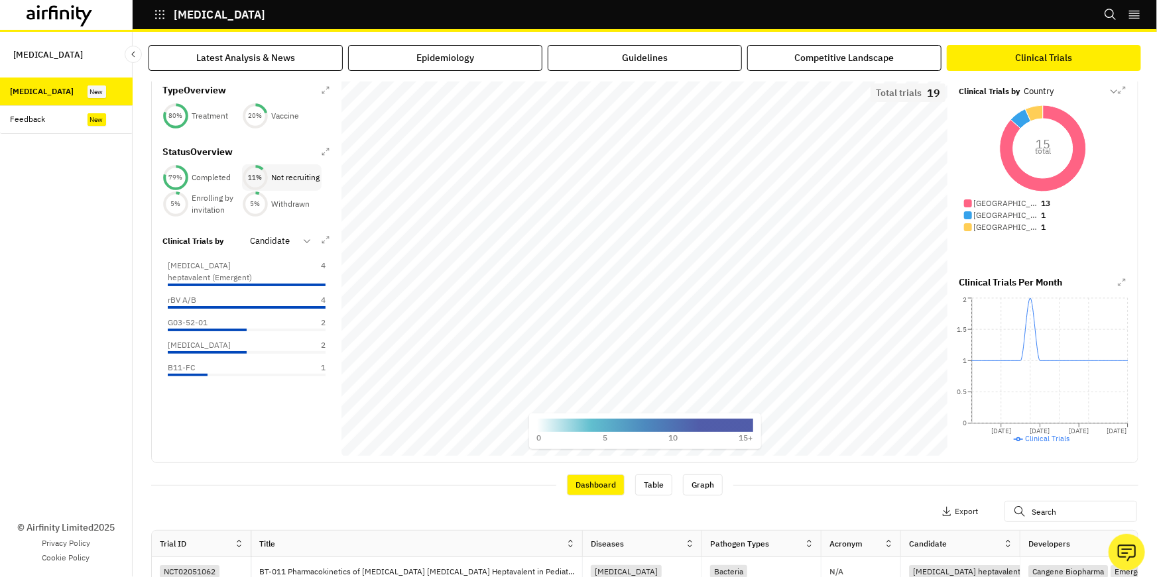
scroll to position [37, 0]
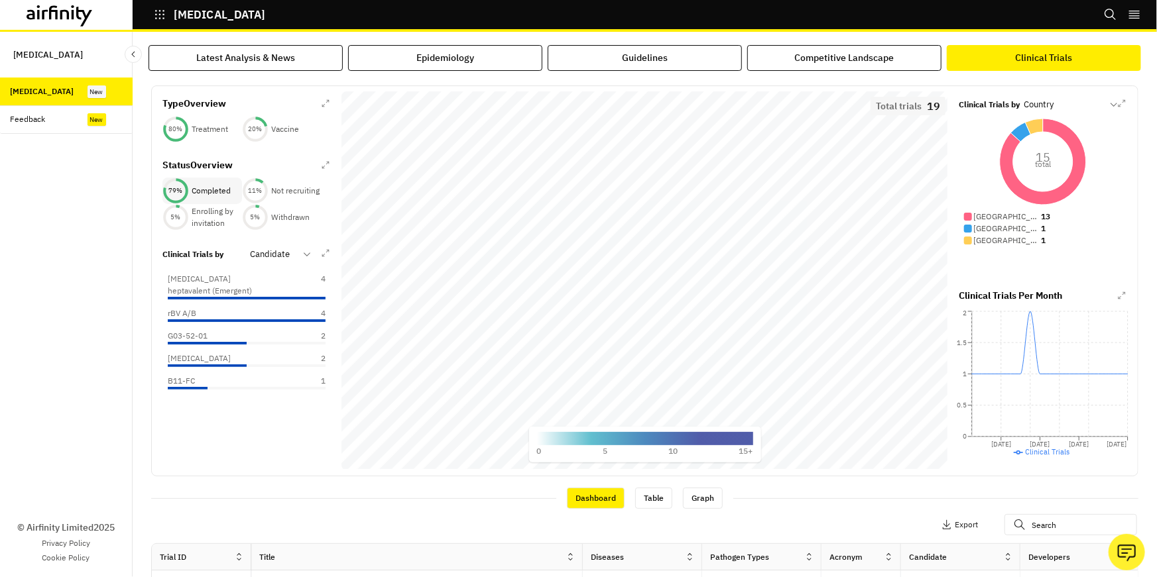
click at [194, 190] on p "Completed" at bounding box center [211, 191] width 39 height 12
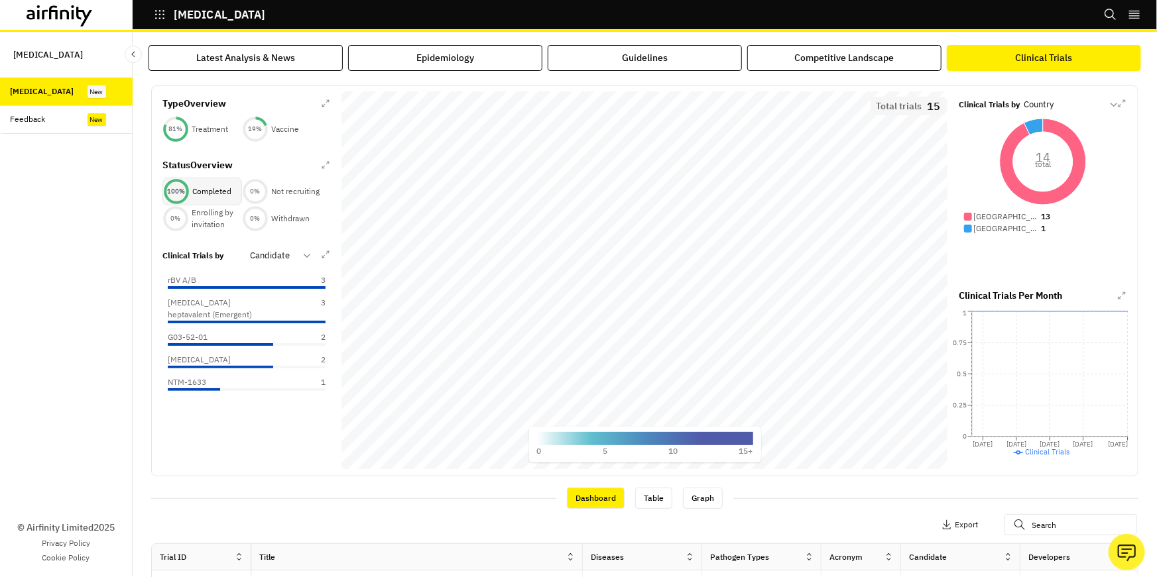
click at [194, 190] on p "Completed" at bounding box center [211, 192] width 39 height 12
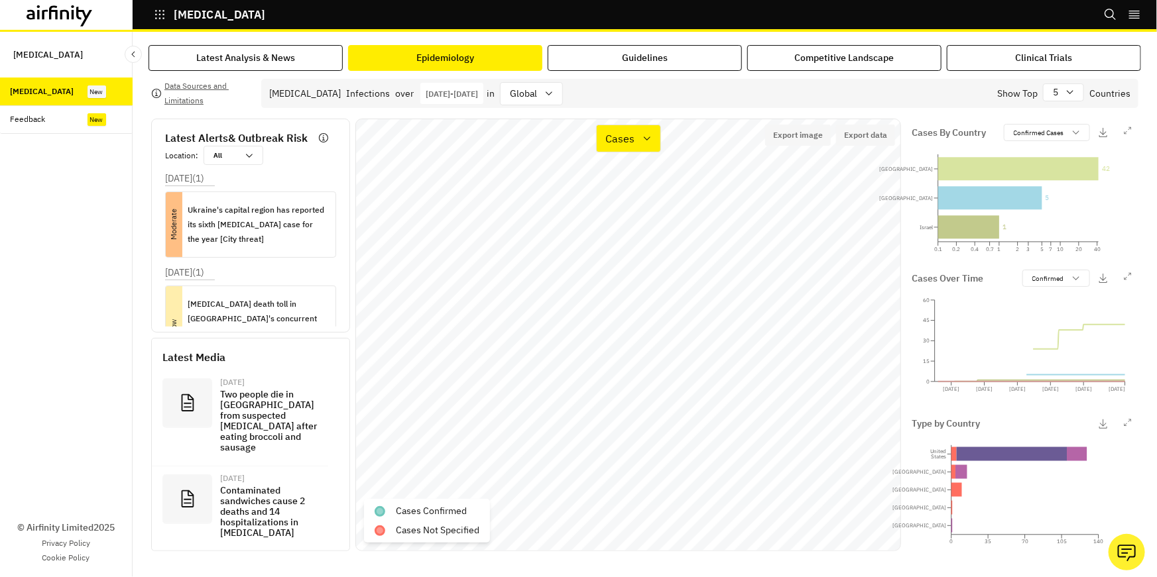
click at [432, 98] on p "[DATE] - [DATE]" at bounding box center [452, 94] width 52 height 10
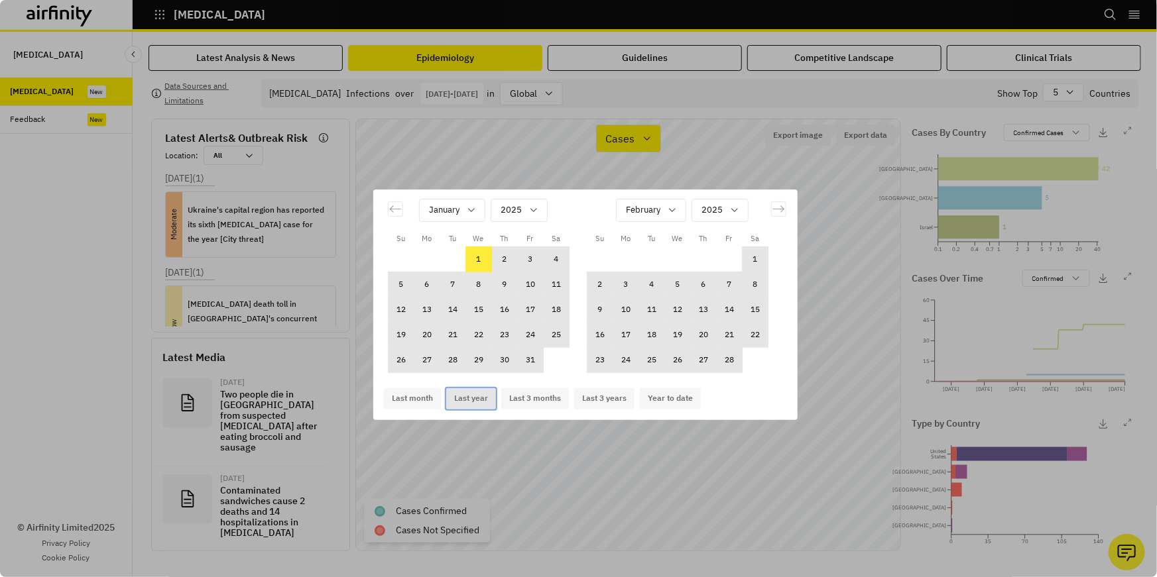
click at [469, 401] on button "Last year" at bounding box center [471, 399] width 50 height 21
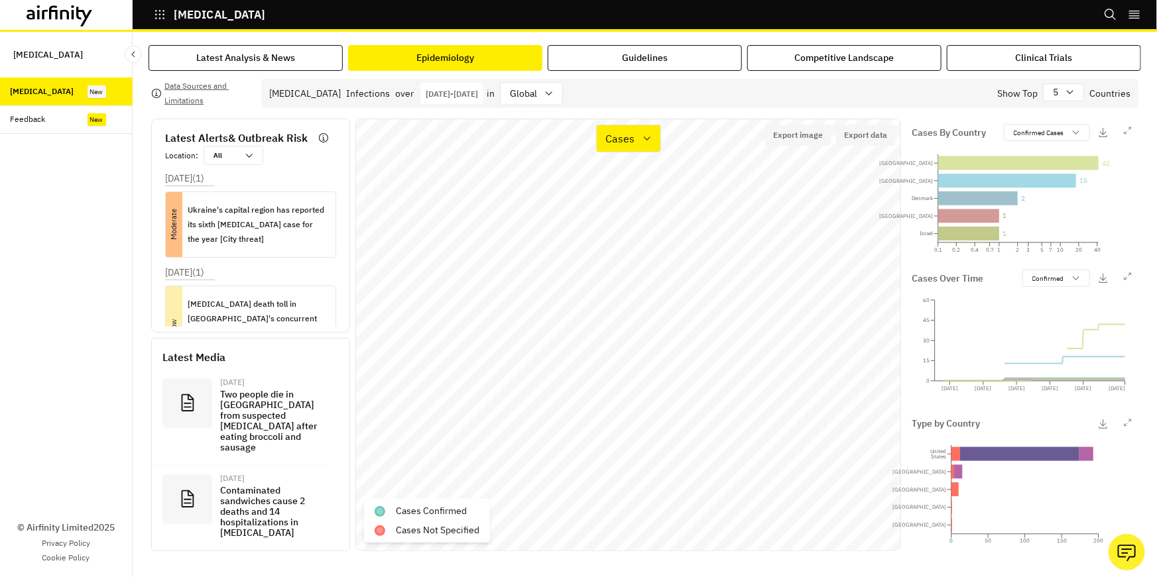
click at [469, 93] on p "Aug 19th 2024 - Aug 19th 2025" at bounding box center [452, 94] width 52 height 10
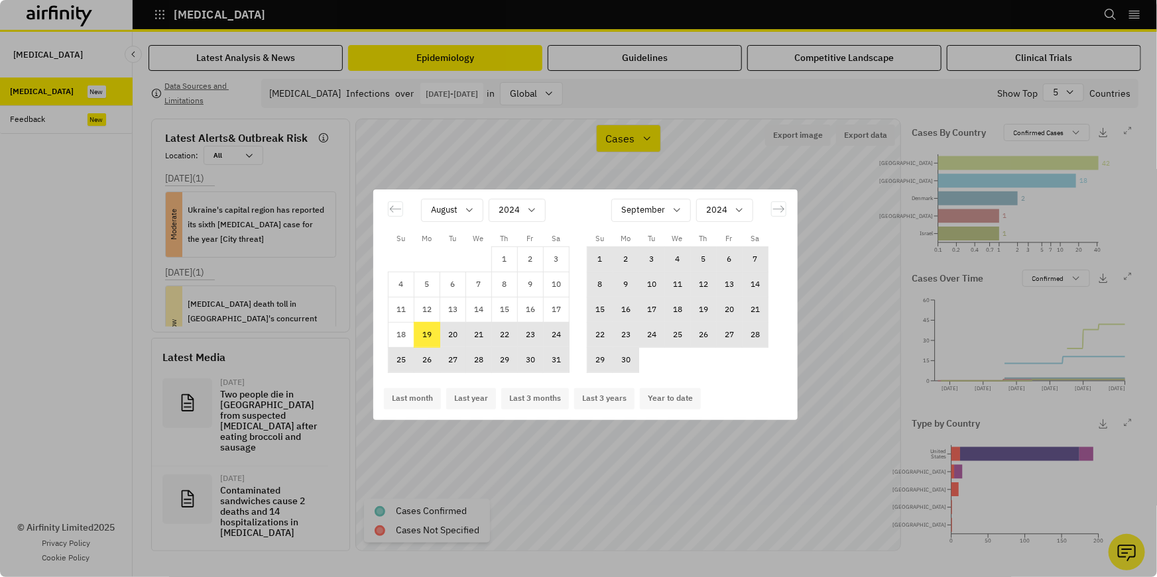
click at [880, 281] on div "Su Mo Tu We Th Fr Sa Su Mo Tu We Th Fr Sa July 2024 1 2 3 4 5 6 7 8 9 10 11 12 …" at bounding box center [578, 288] width 1157 height 577
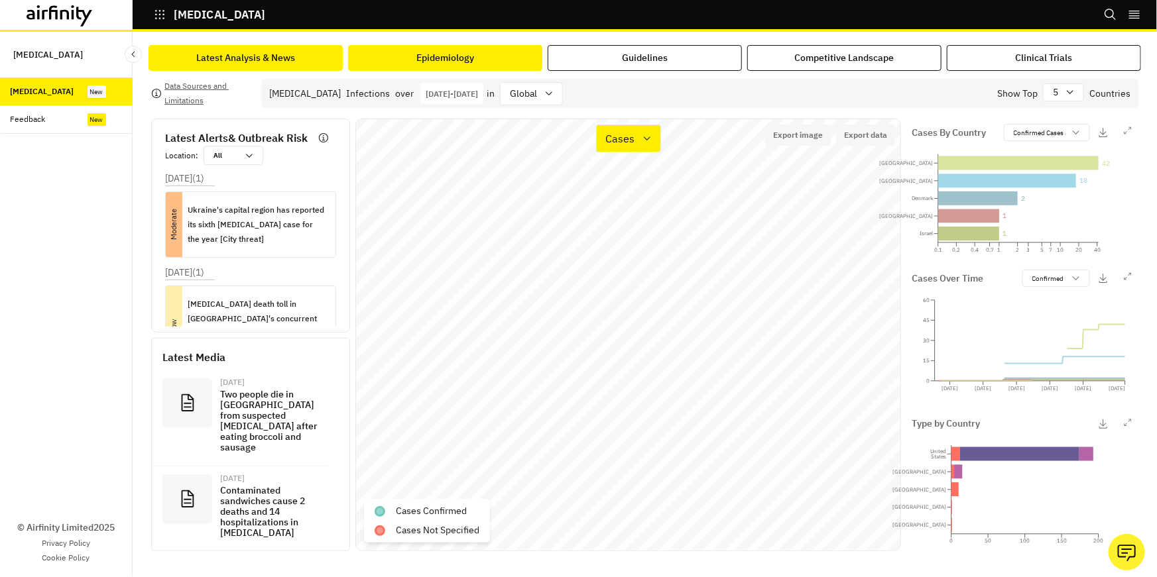
click at [306, 59] on button "Latest Analysis & News" at bounding box center [246, 58] width 194 height 26
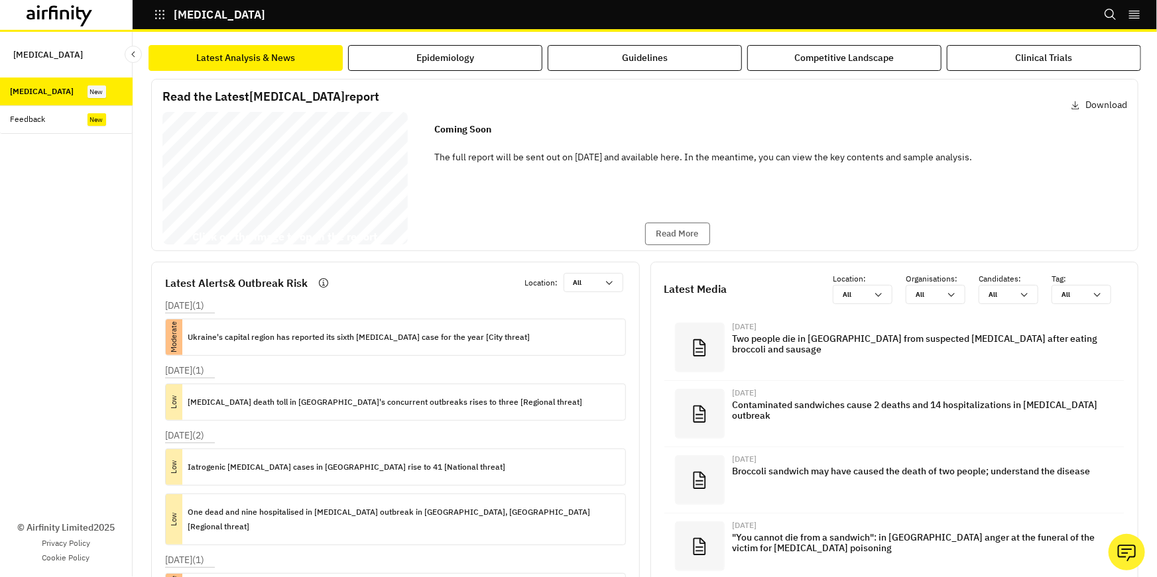
click at [67, 132] on div "Feedback" at bounding box center [66, 119] width 133 height 29
